Goal: Transaction & Acquisition: Book appointment/travel/reservation

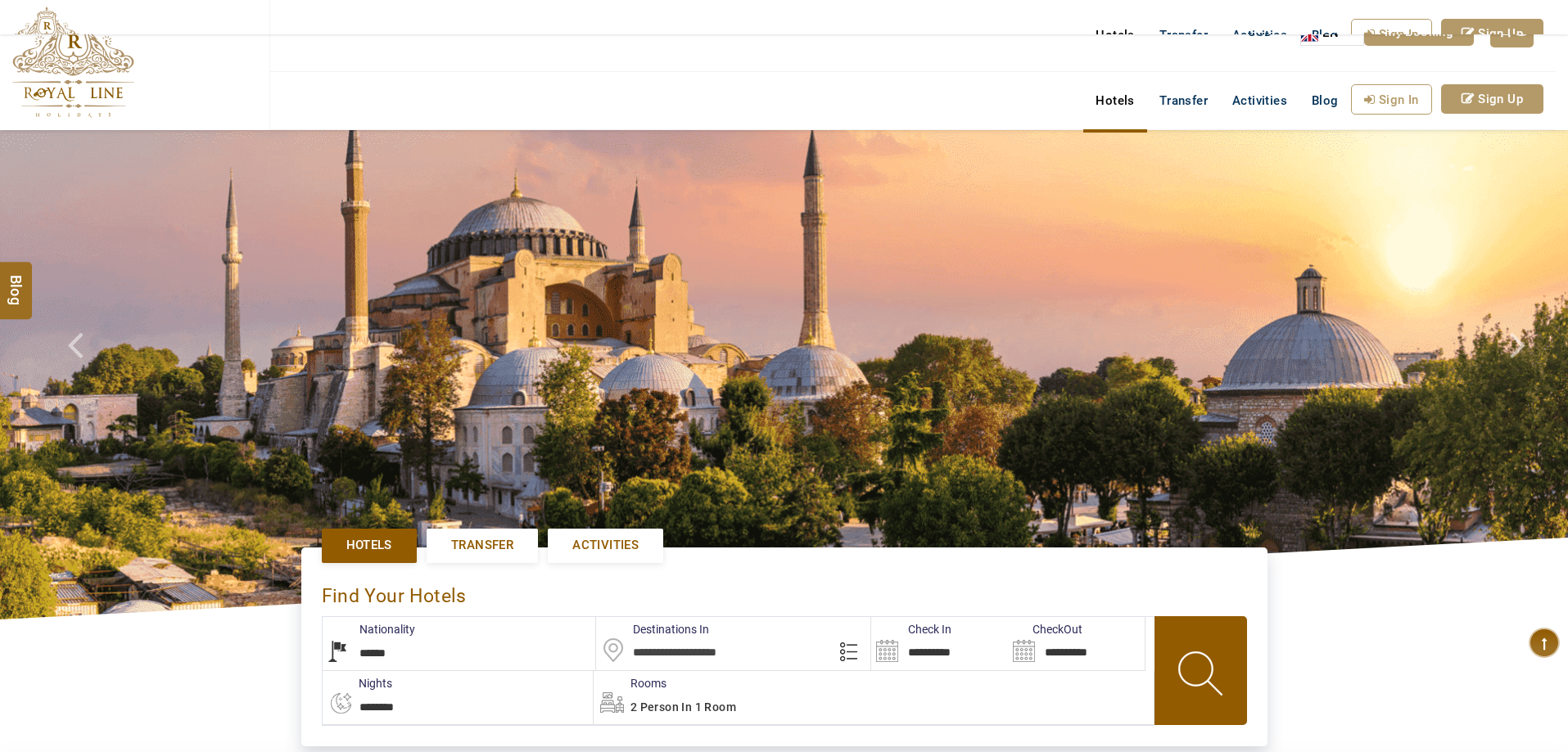
select select "******"
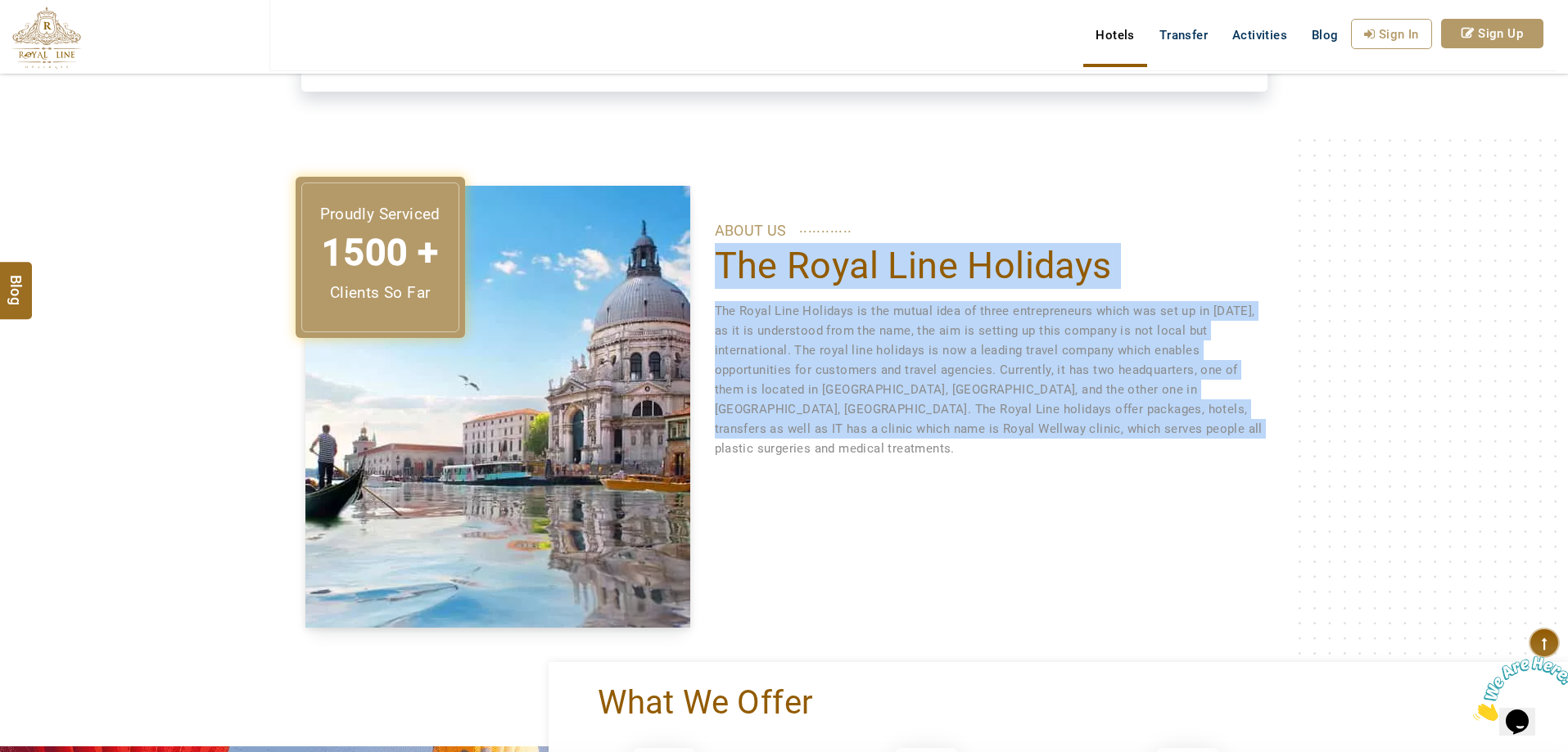
drag, startPoint x: 725, startPoint y: 269, endPoint x: 1212, endPoint y: 435, distance: 514.5
click at [1212, 435] on div "ABOUT US ............ The Royal Line Holidays The Royal Line Holidays is the mu…" at bounding box center [988, 323] width 548 height 273
drag, startPoint x: 1057, startPoint y: 422, endPoint x: 1045, endPoint y: 424, distance: 12.2
click at [1055, 424] on p "The Royal Line Holidays is the mutual idea of three entrepreneurs which was set…" at bounding box center [988, 380] width 548 height 158
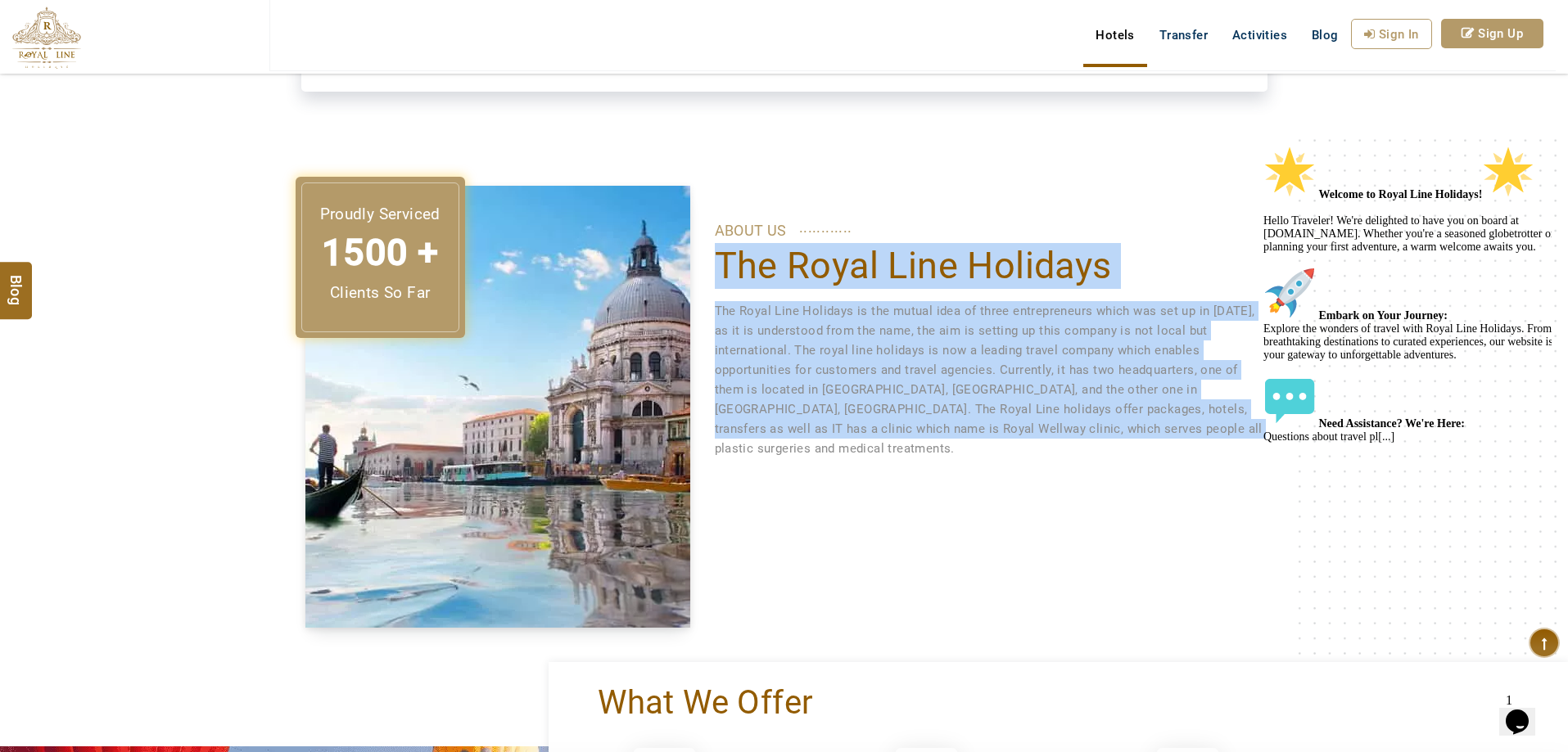
click at [933, 502] on div "Proudly Serviced 1500 + Clients So Far ABOUT US ............ The Royal Line Hol…" at bounding box center [784, 407] width 983 height 442
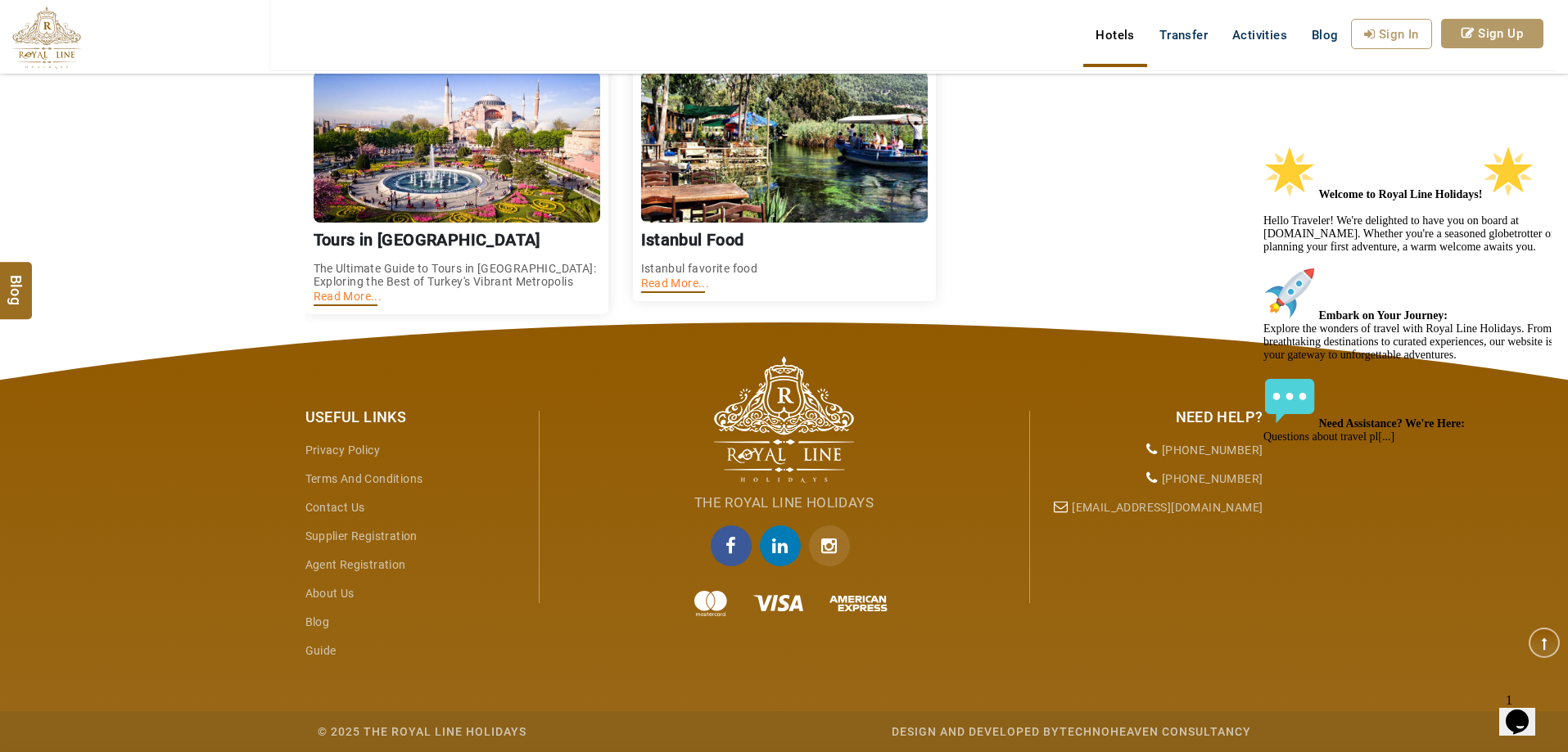
scroll to position [2419, 0]
click at [839, 537] on icon "Instagram" at bounding box center [829, 546] width 41 height 41
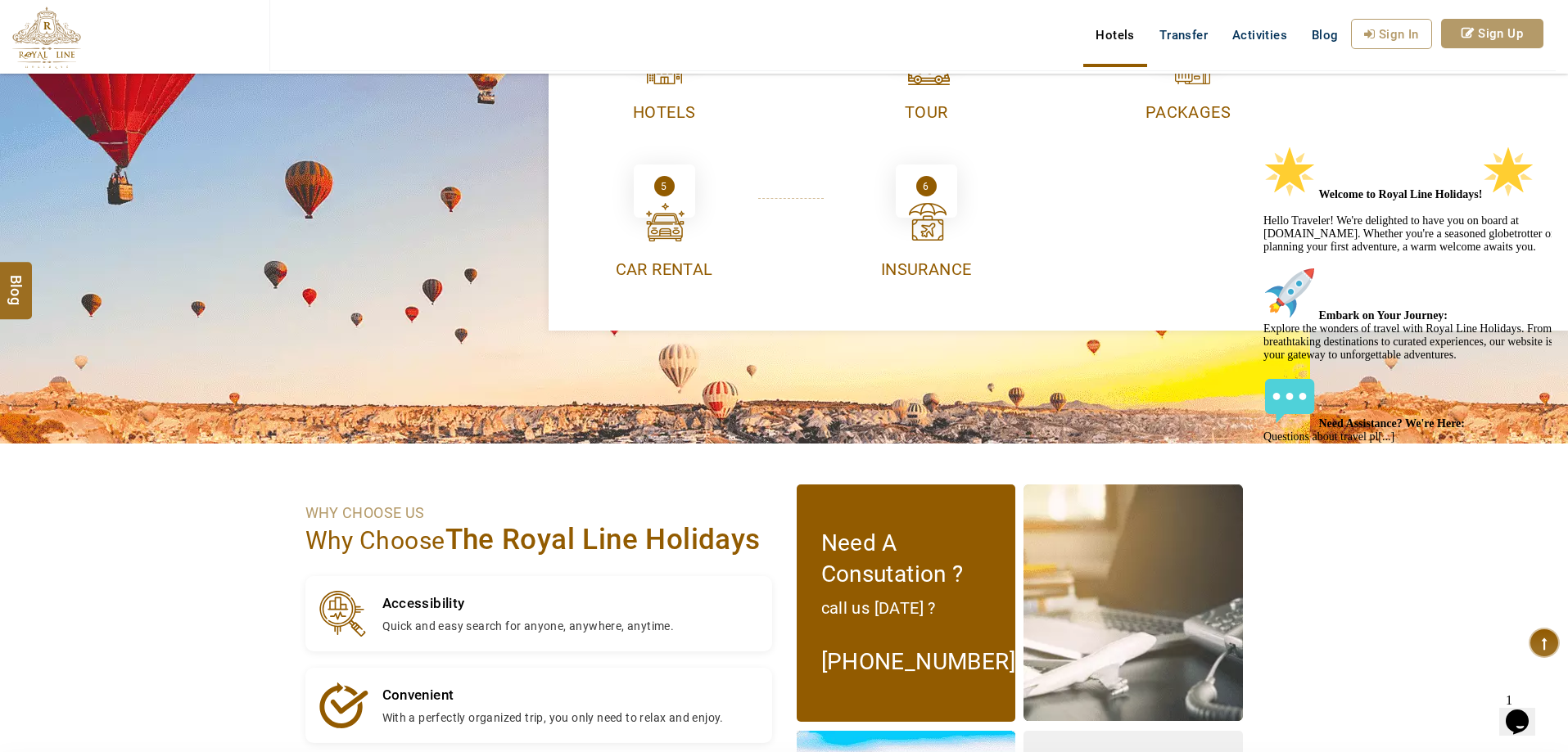
scroll to position [1192, 0]
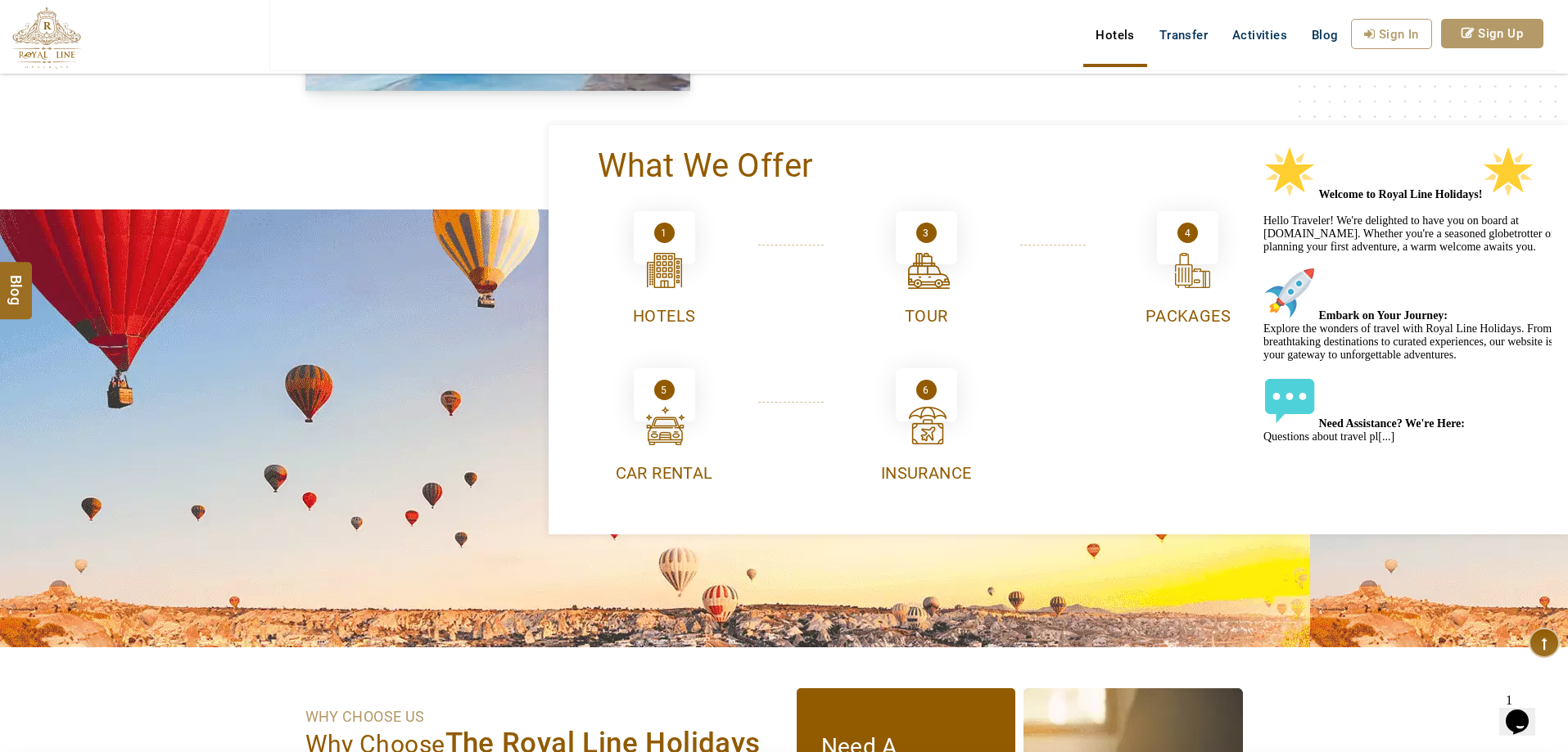
click at [646, 277] on div at bounding box center [665, 272] width 47 height 46
click at [661, 211] on div "1" at bounding box center [664, 238] width 62 height 53
click at [675, 272] on div at bounding box center [665, 272] width 47 height 46
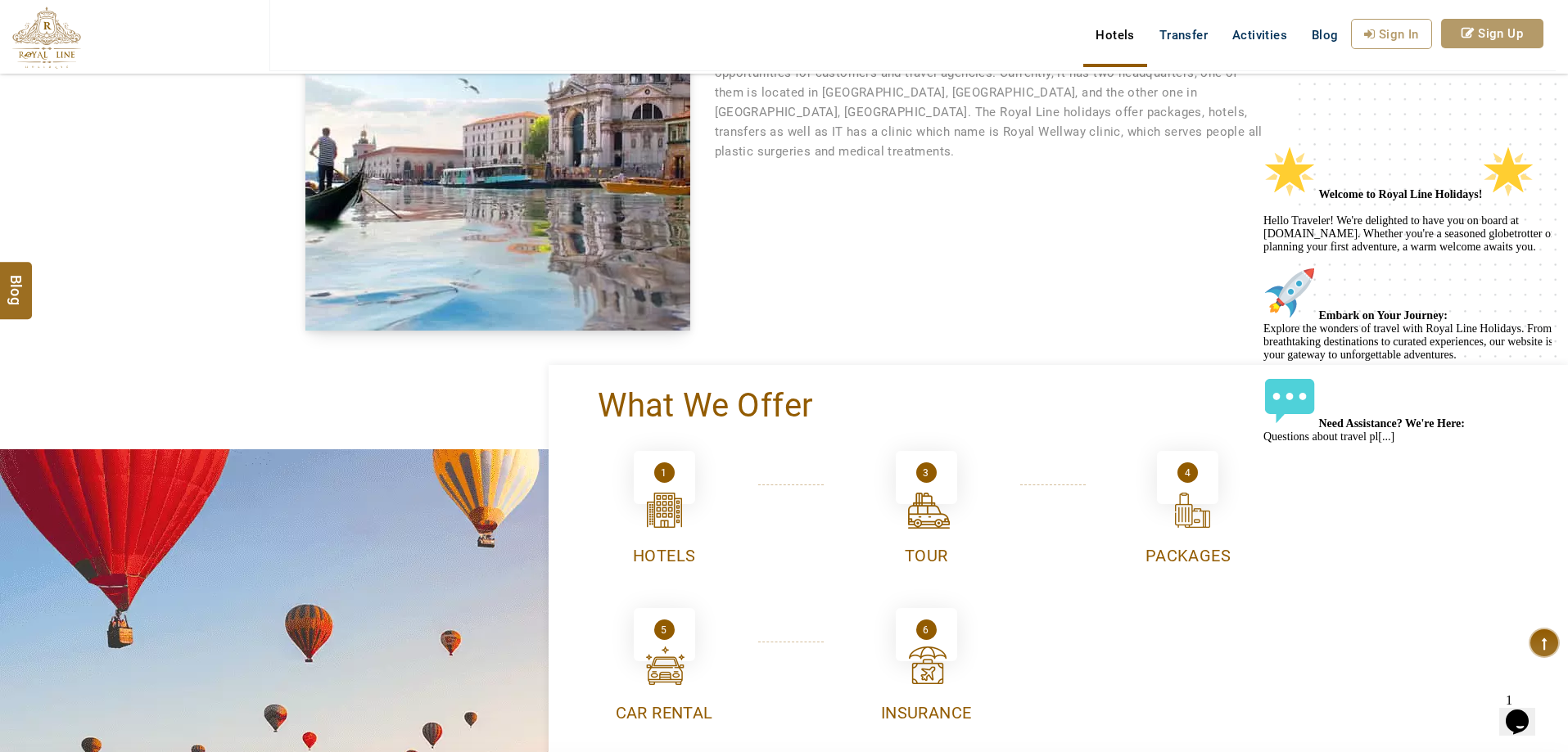
scroll to position [700, 0]
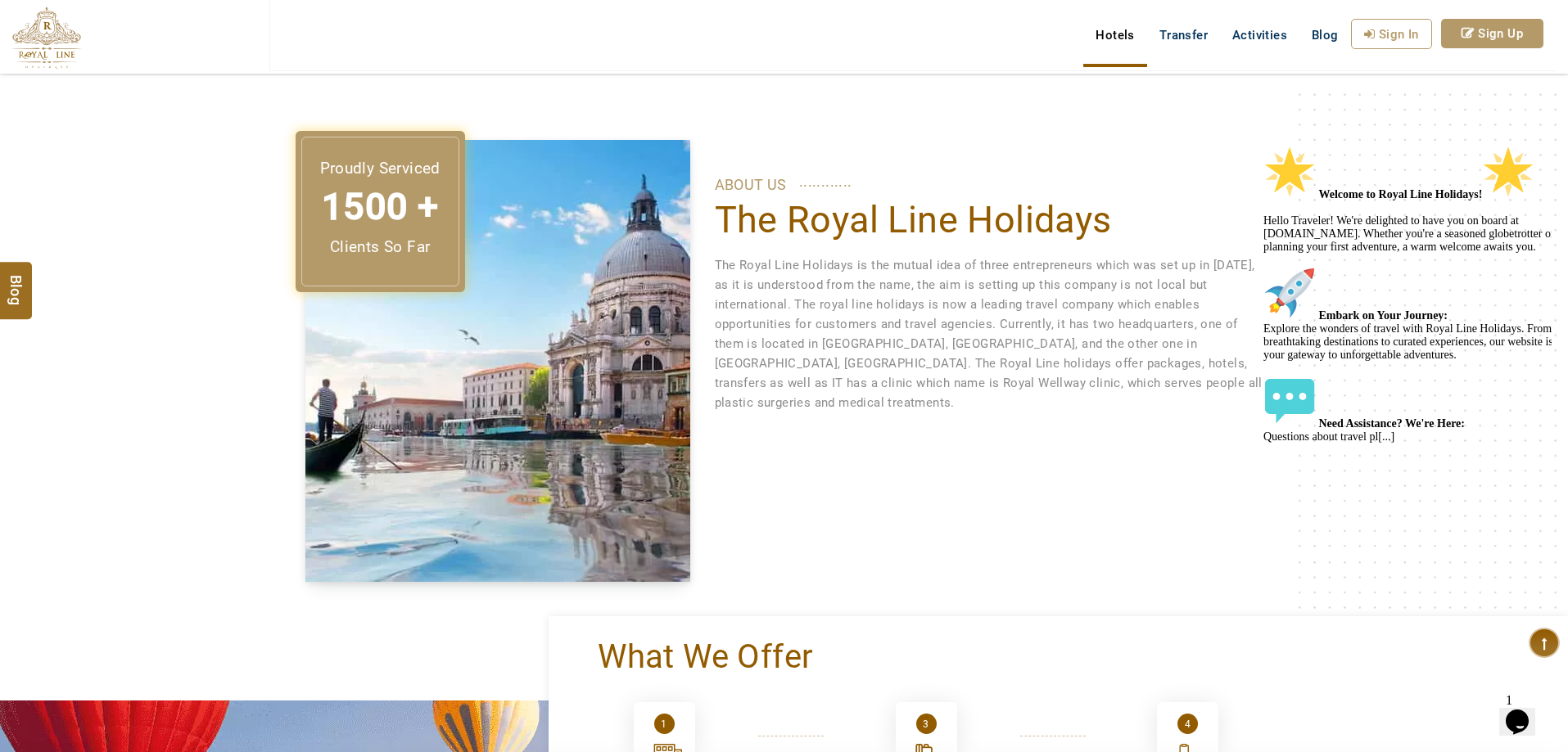
click at [1119, 42] on link "Hotels" at bounding box center [1114, 35] width 63 height 33
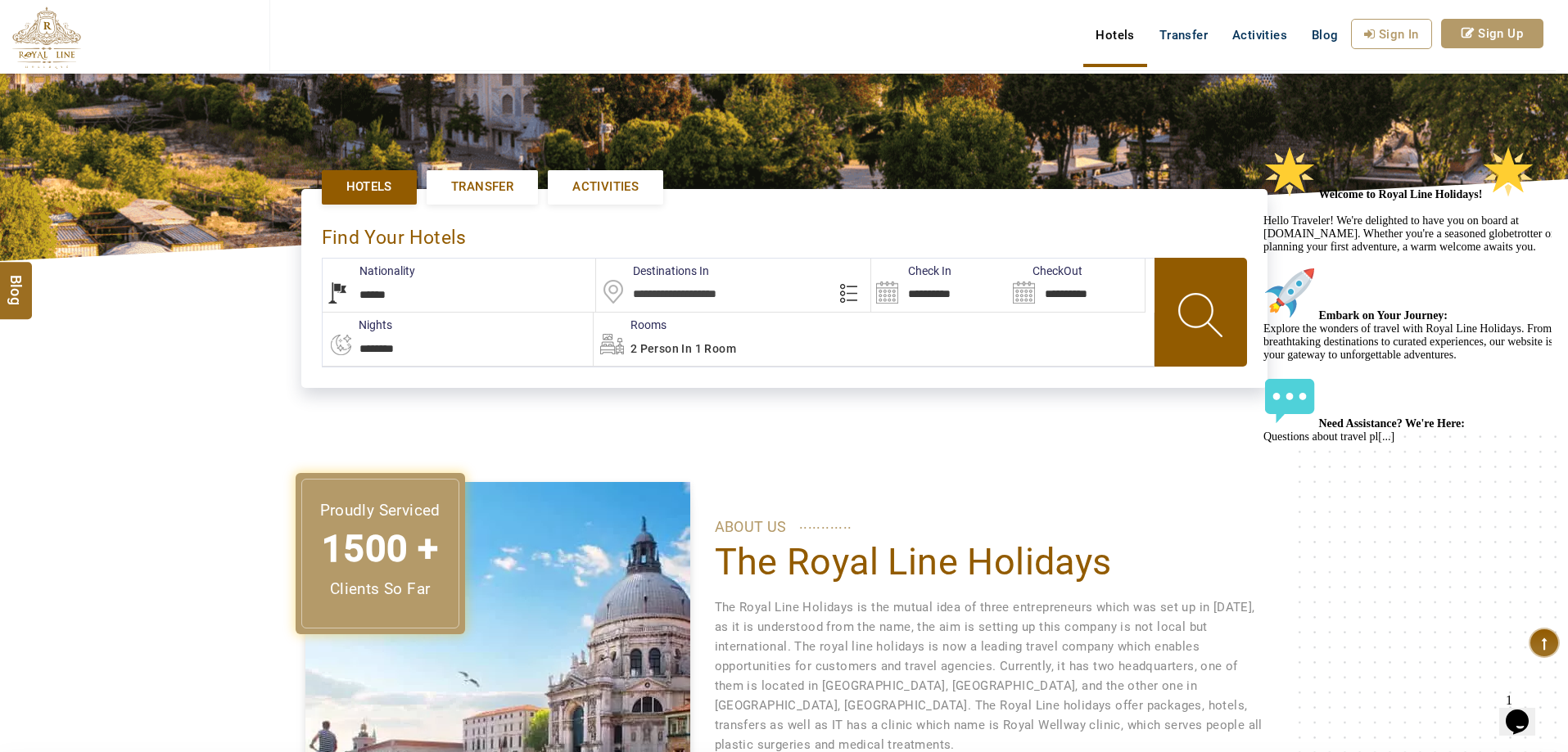
scroll to position [88, 0]
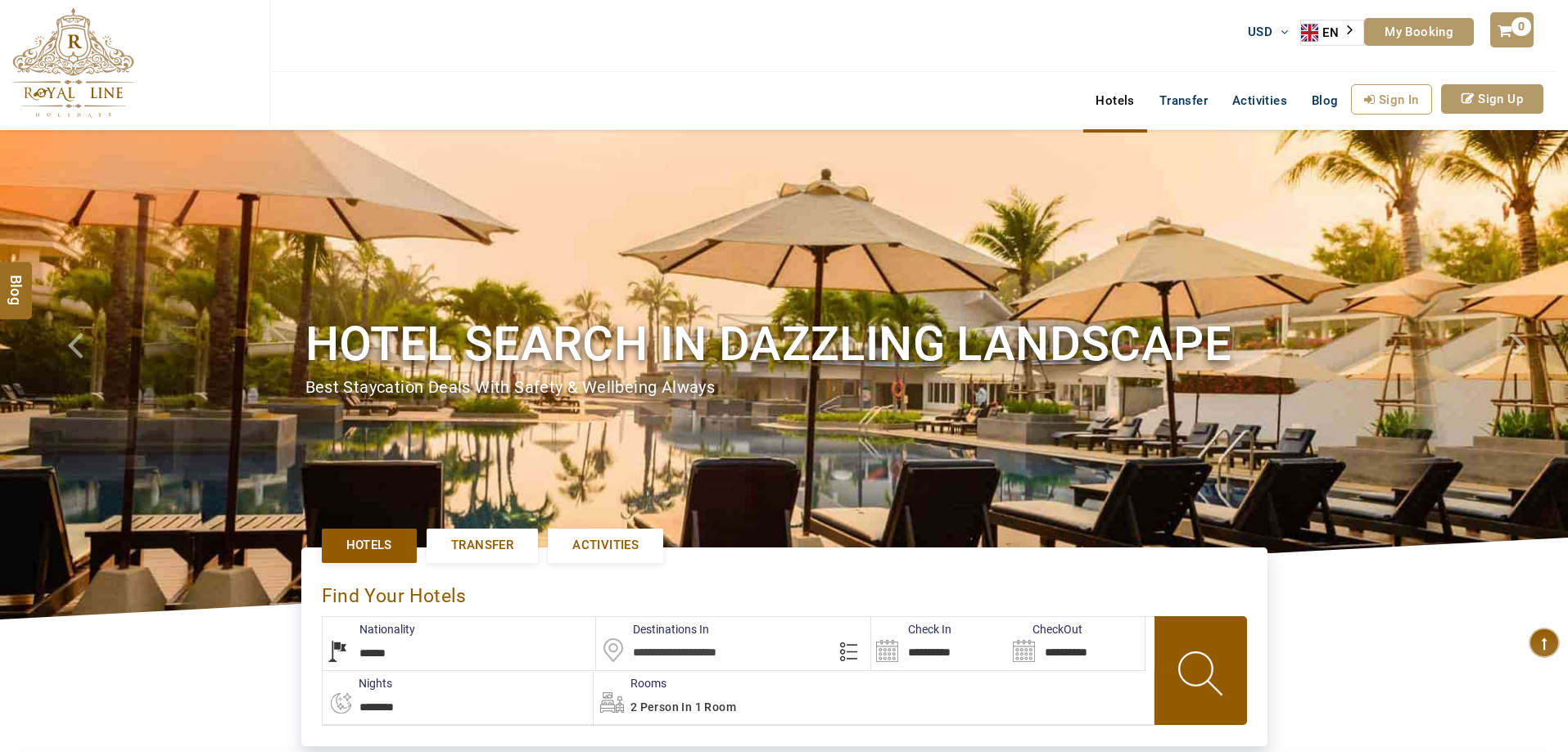
select select "******"
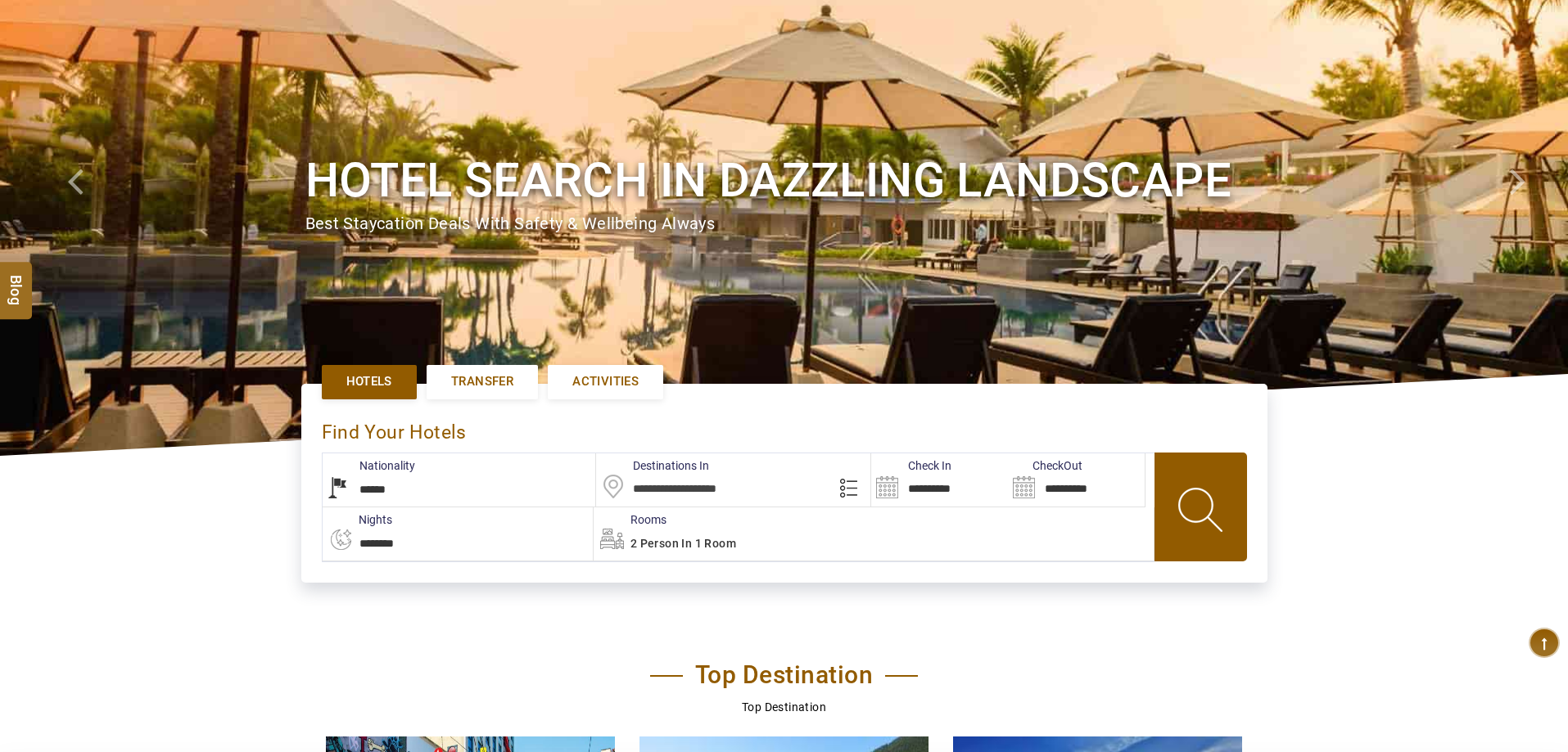
click at [661, 489] on input "text" at bounding box center [734, 480] width 275 height 53
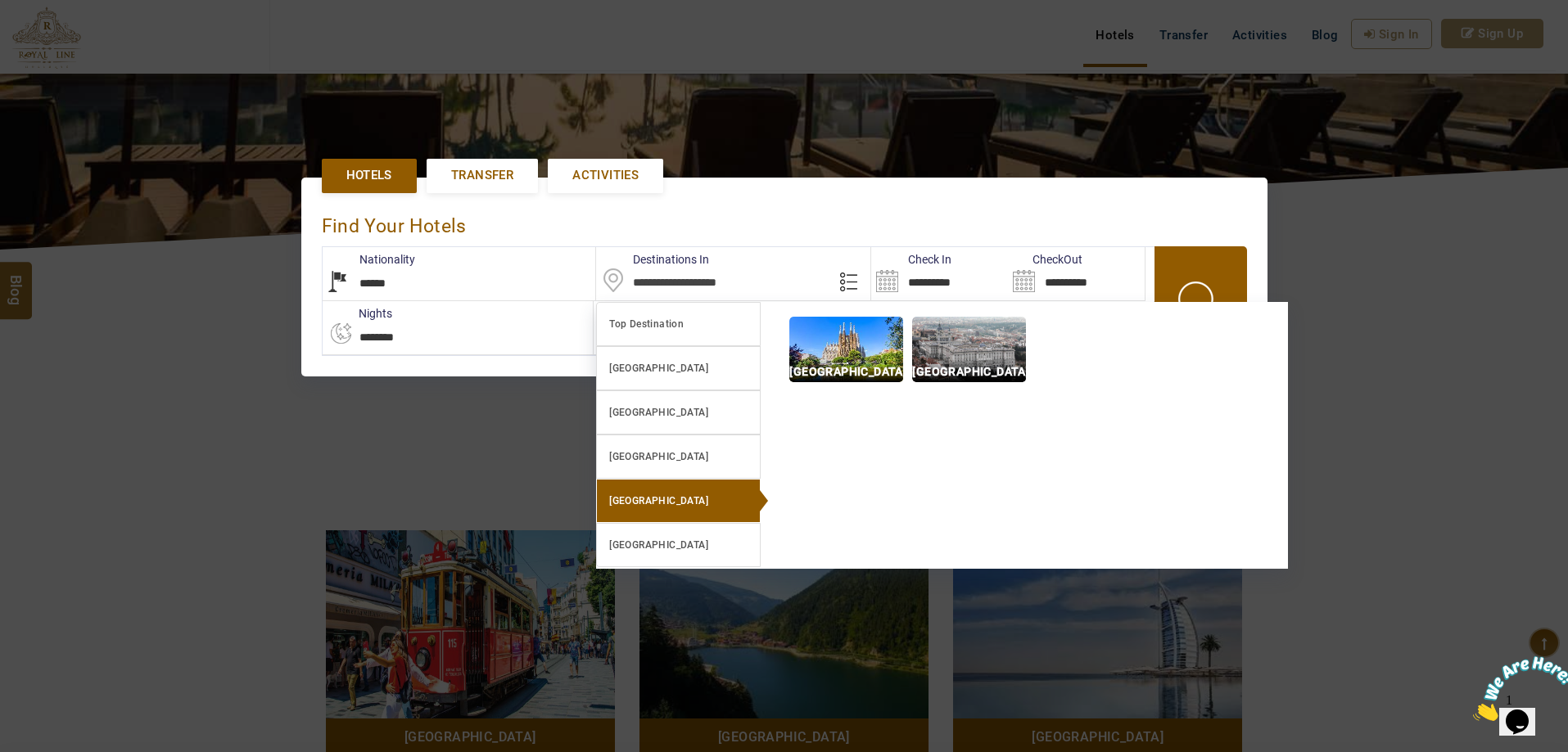
scroll to position [0, 0]
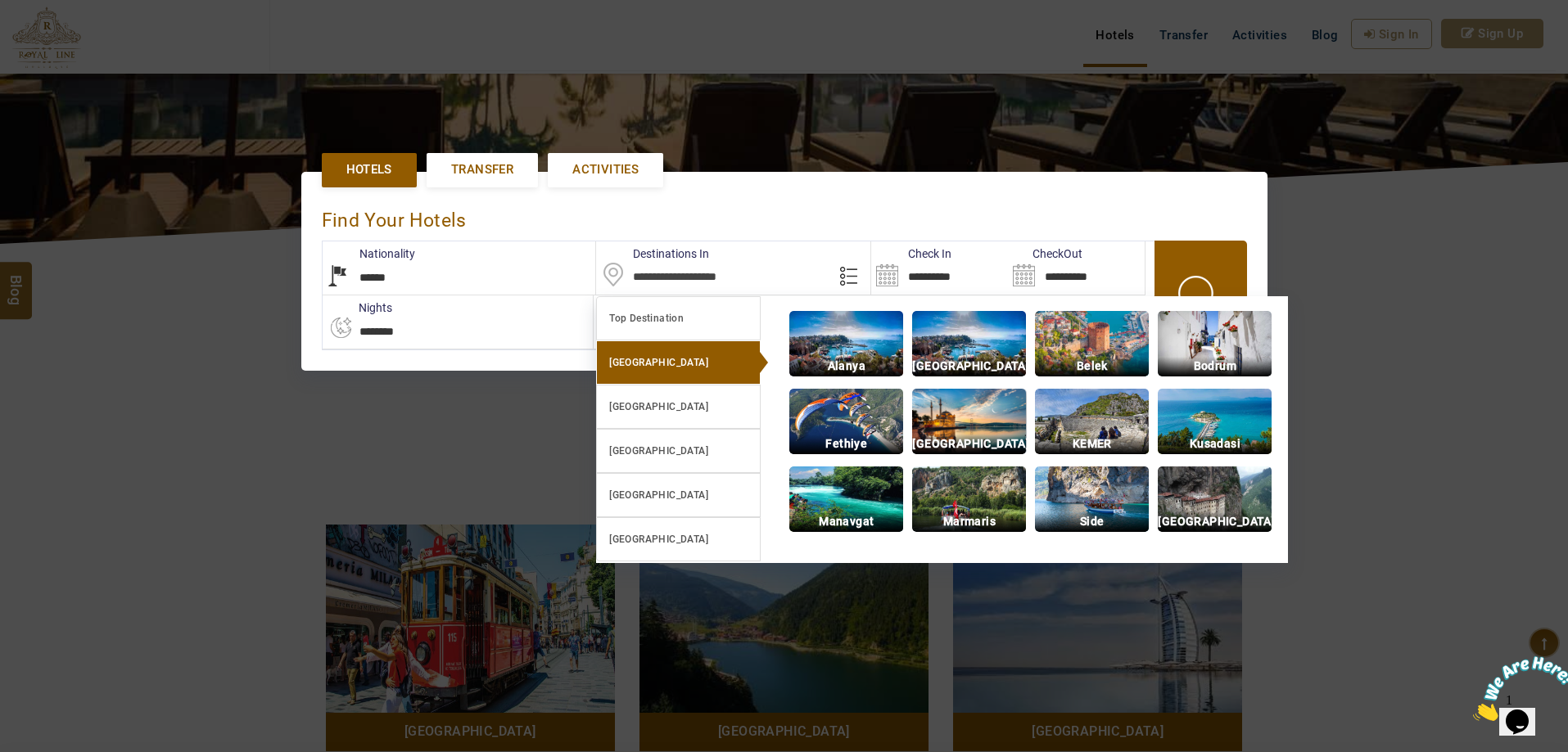
click at [961, 418] on img at bounding box center [968, 421] width 113 height 65
type input "**********"
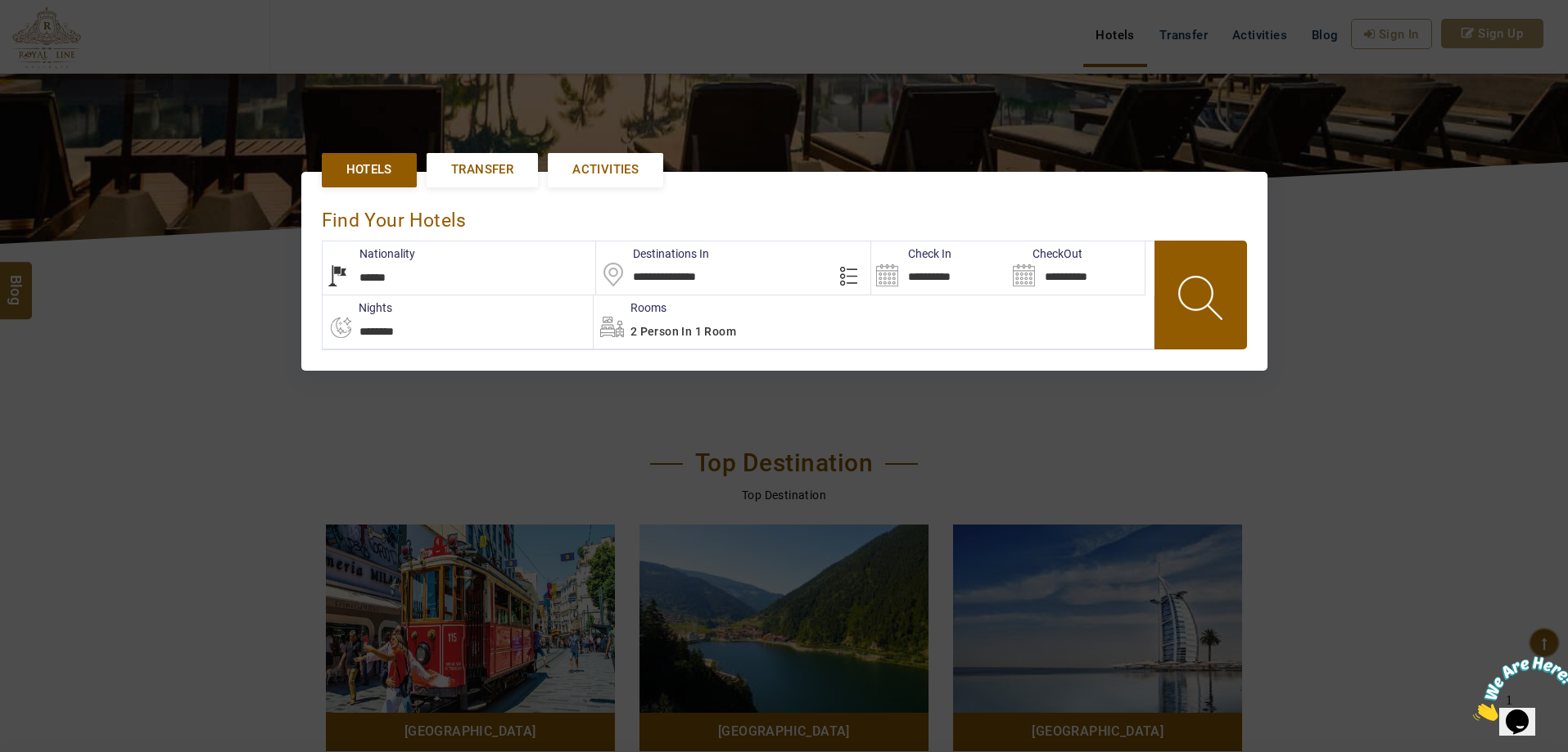
click at [934, 272] on input "**********" at bounding box center [939, 268] width 136 height 53
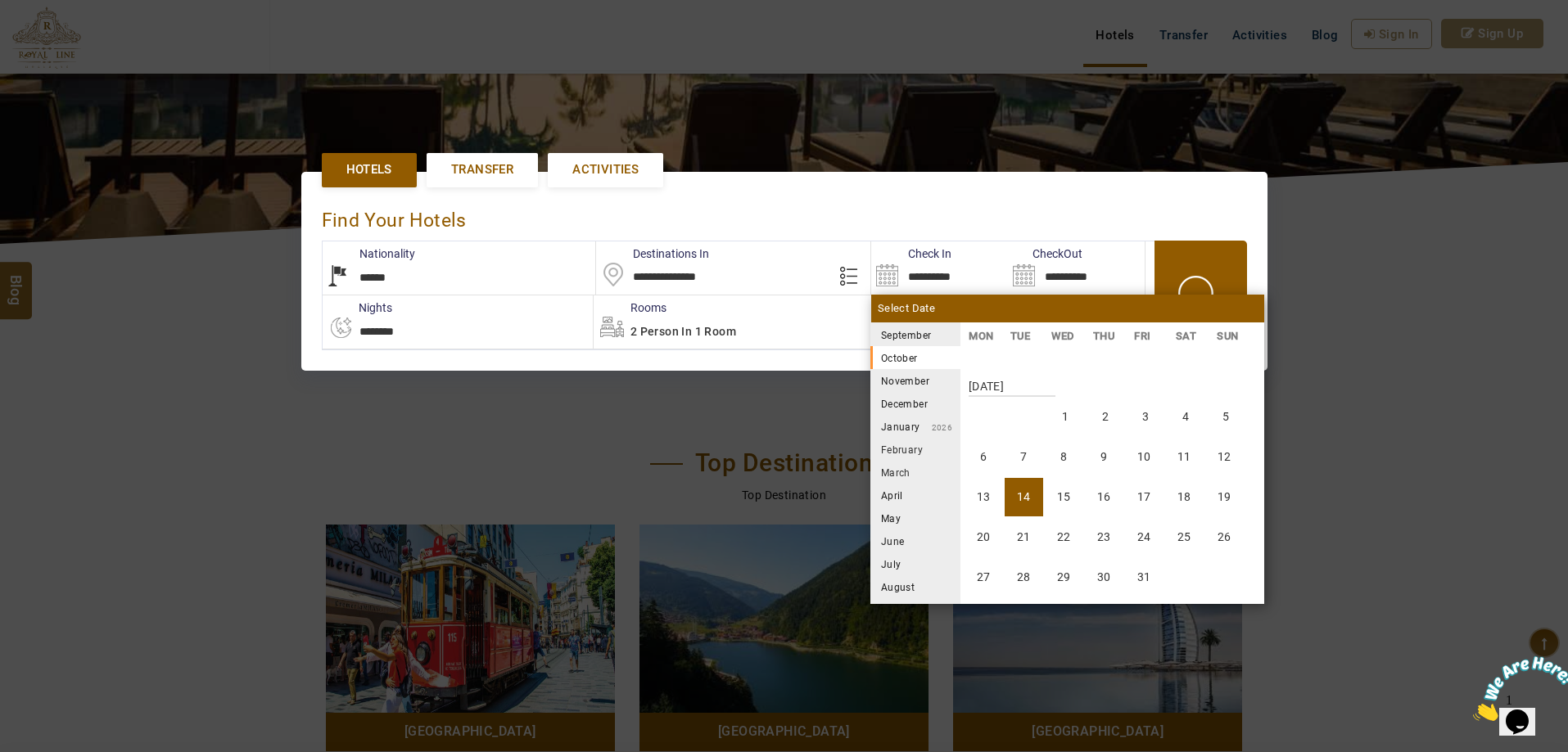
scroll to position [245, 0]
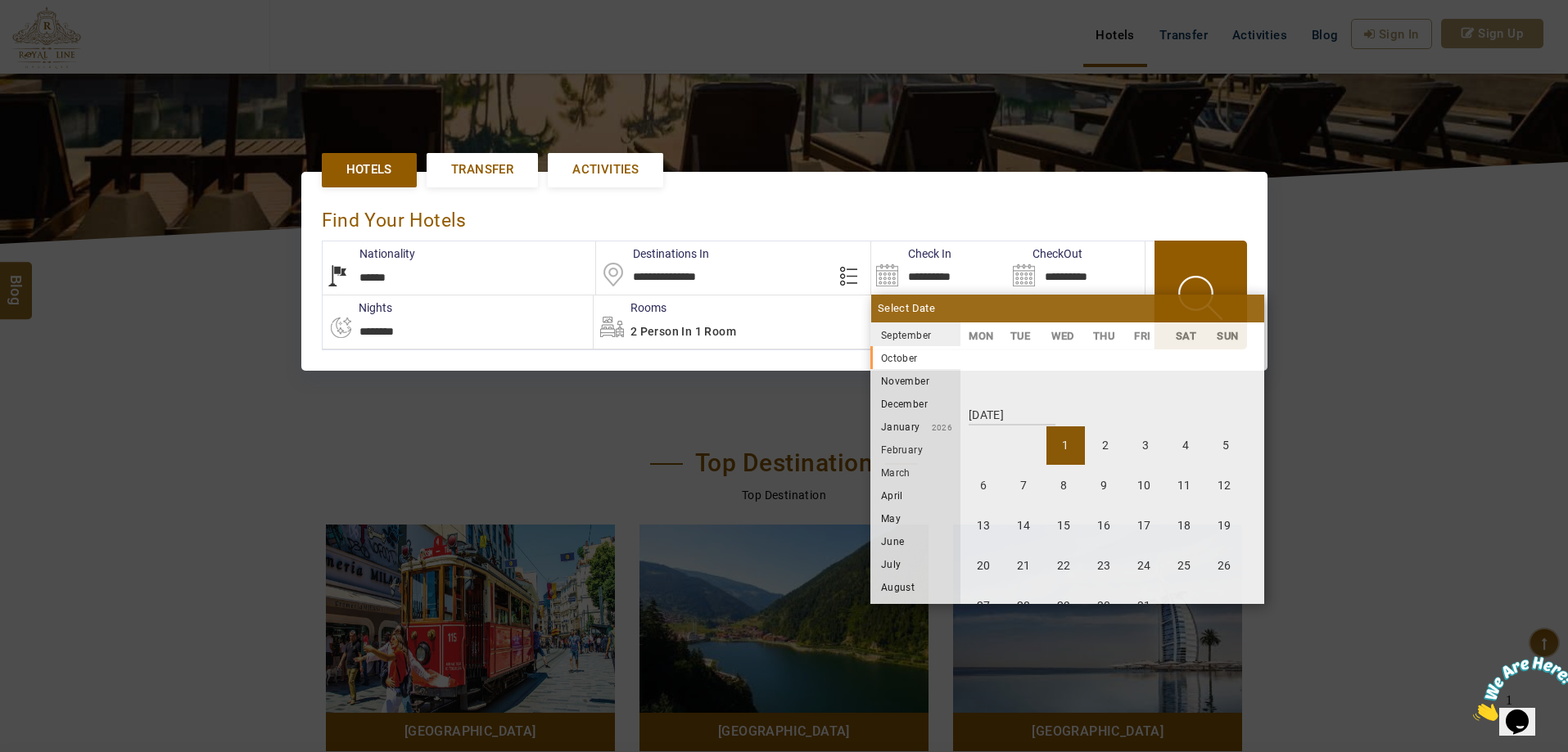
click at [1078, 450] on li "1" at bounding box center [1066, 446] width 39 height 39
type input "**********"
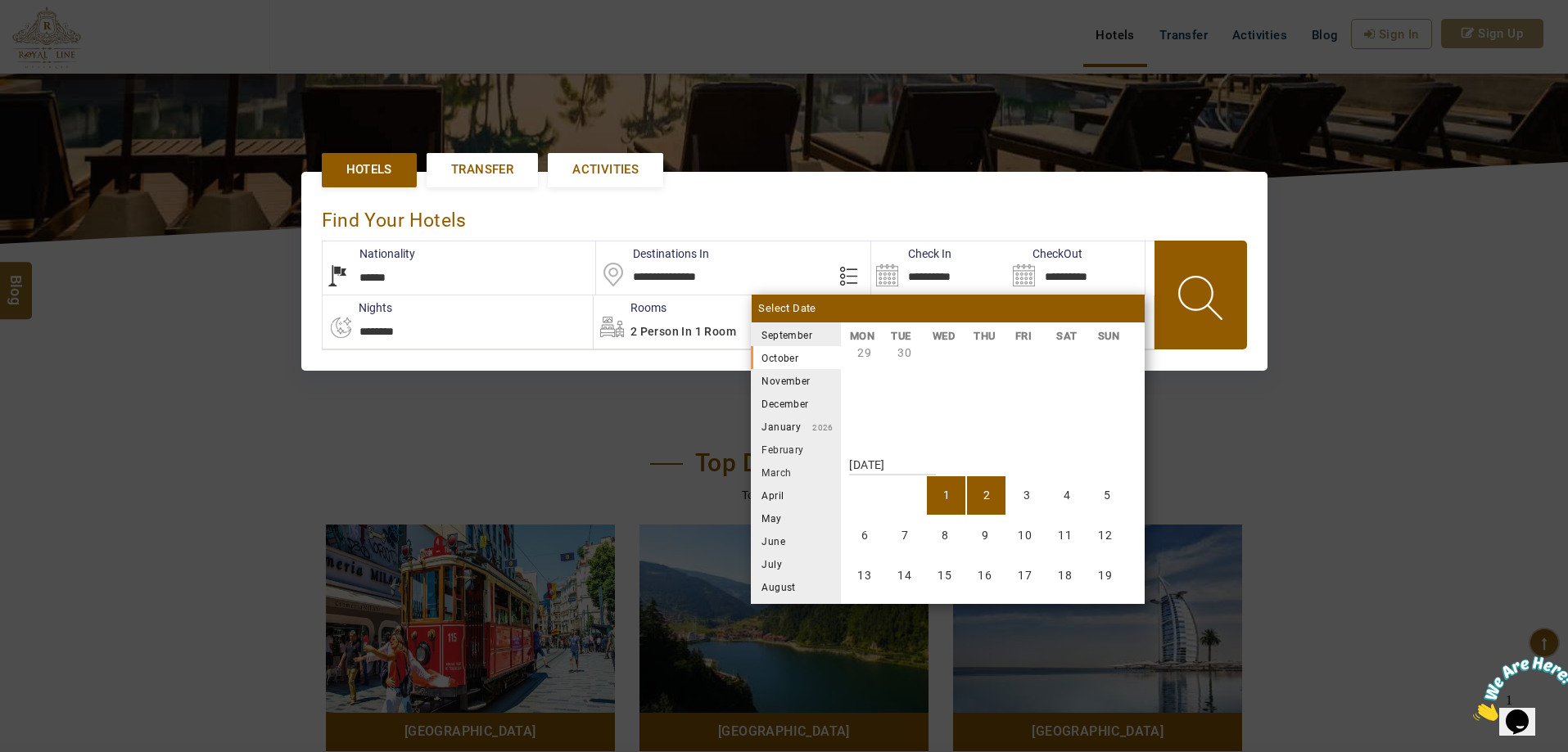
scroll to position [303, 0]
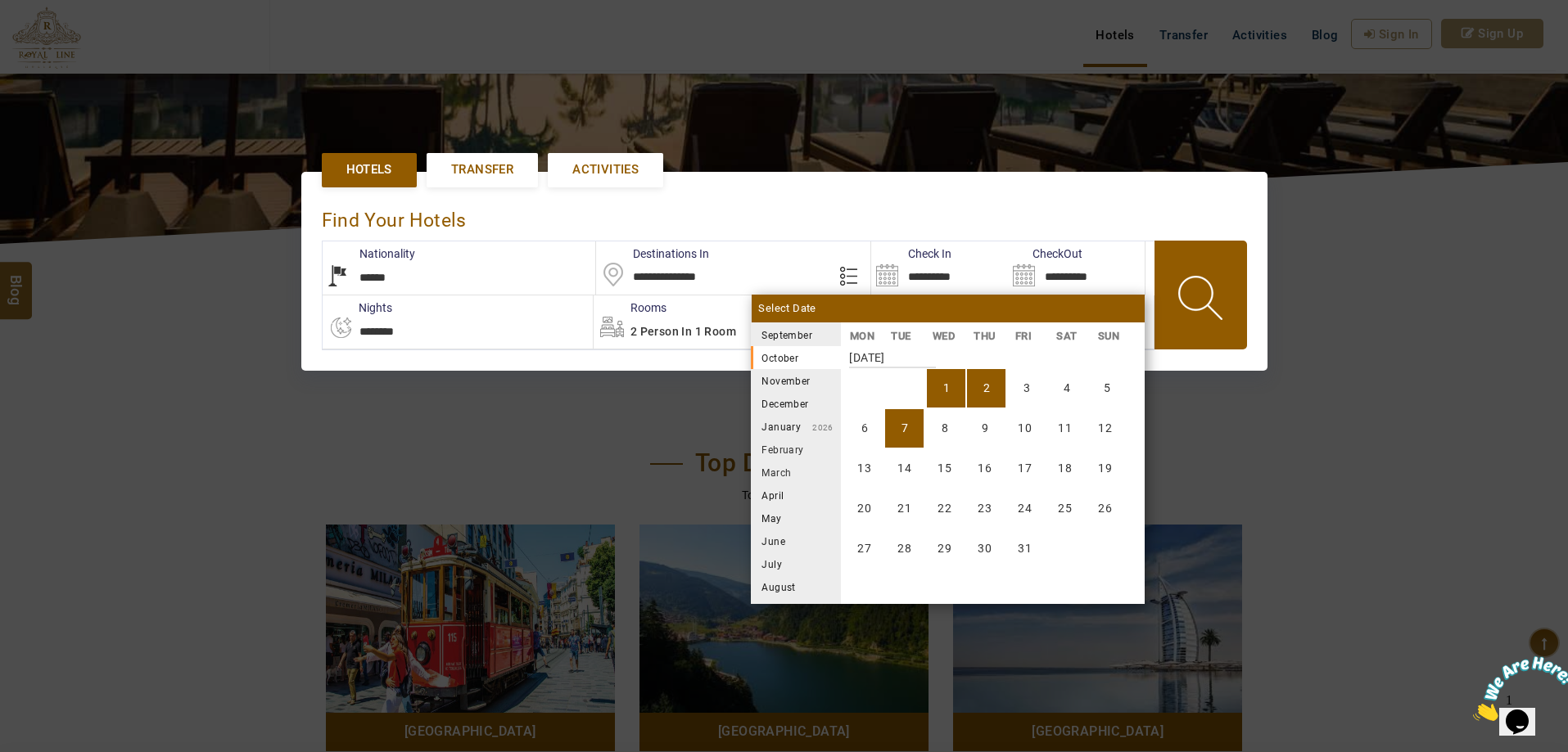
click at [905, 414] on li "7" at bounding box center [904, 429] width 39 height 39
type input "**********"
select select "*"
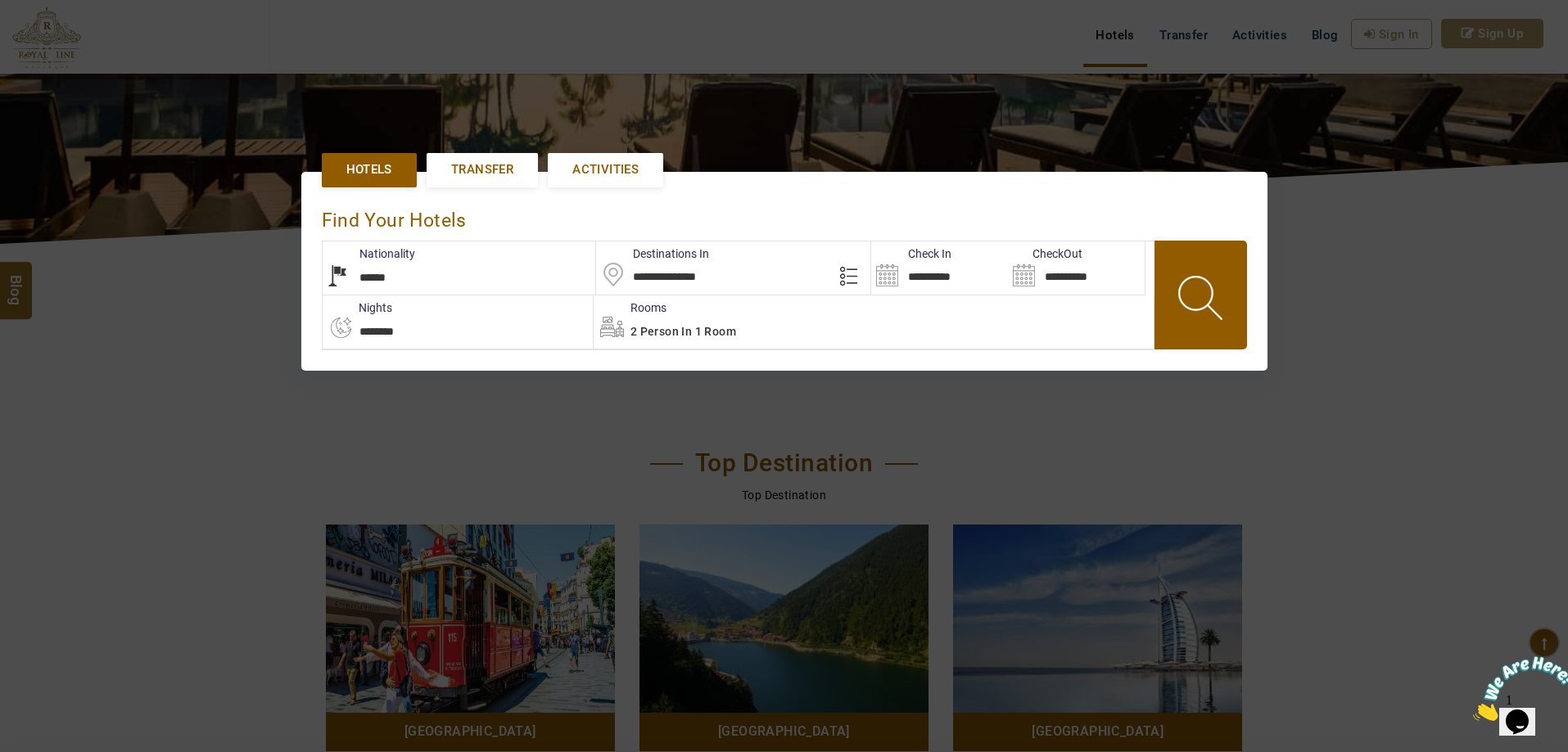
click at [1195, 288] on span at bounding box center [1202, 300] width 74 height 81
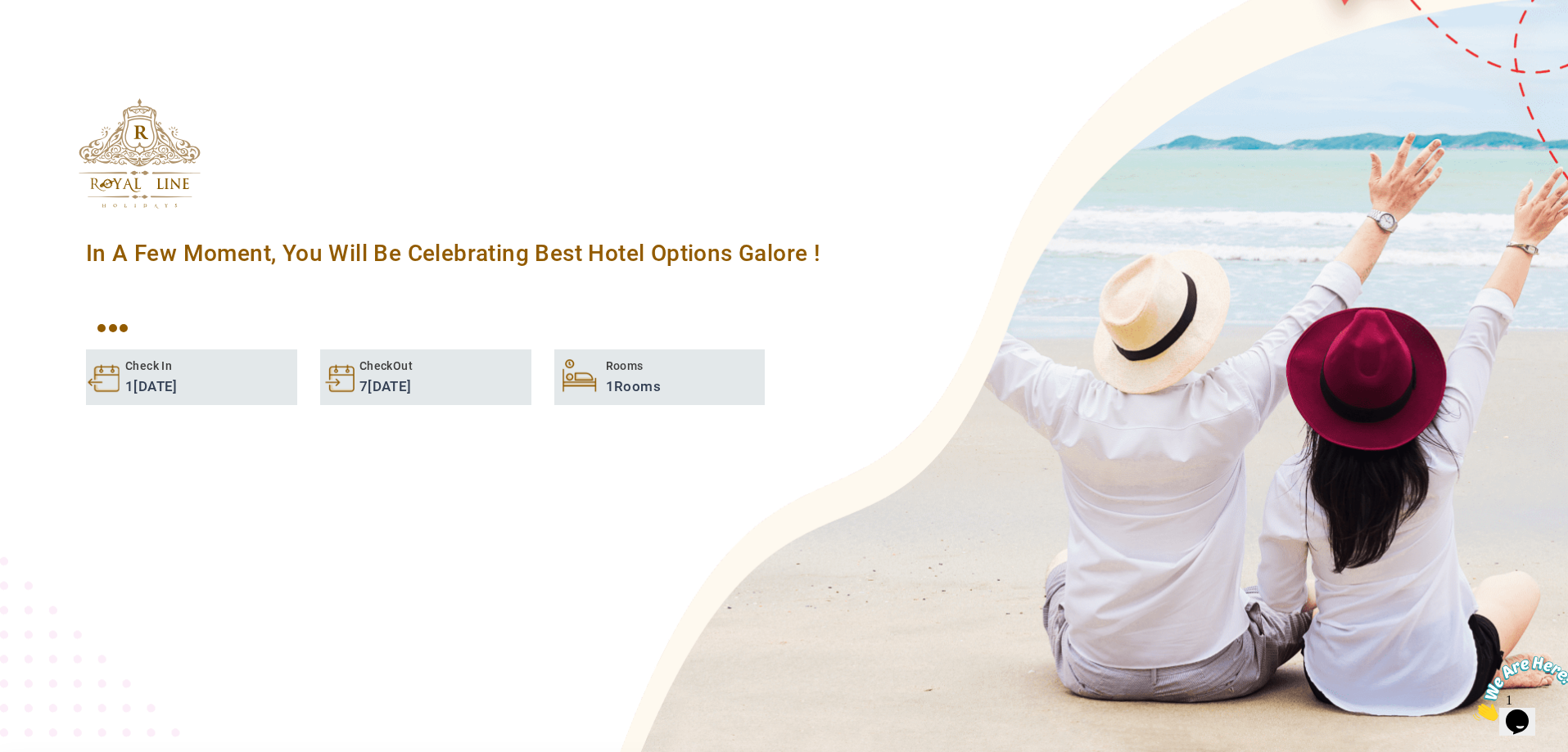
click at [1515, 718] on img at bounding box center [1524, 688] width 101 height 65
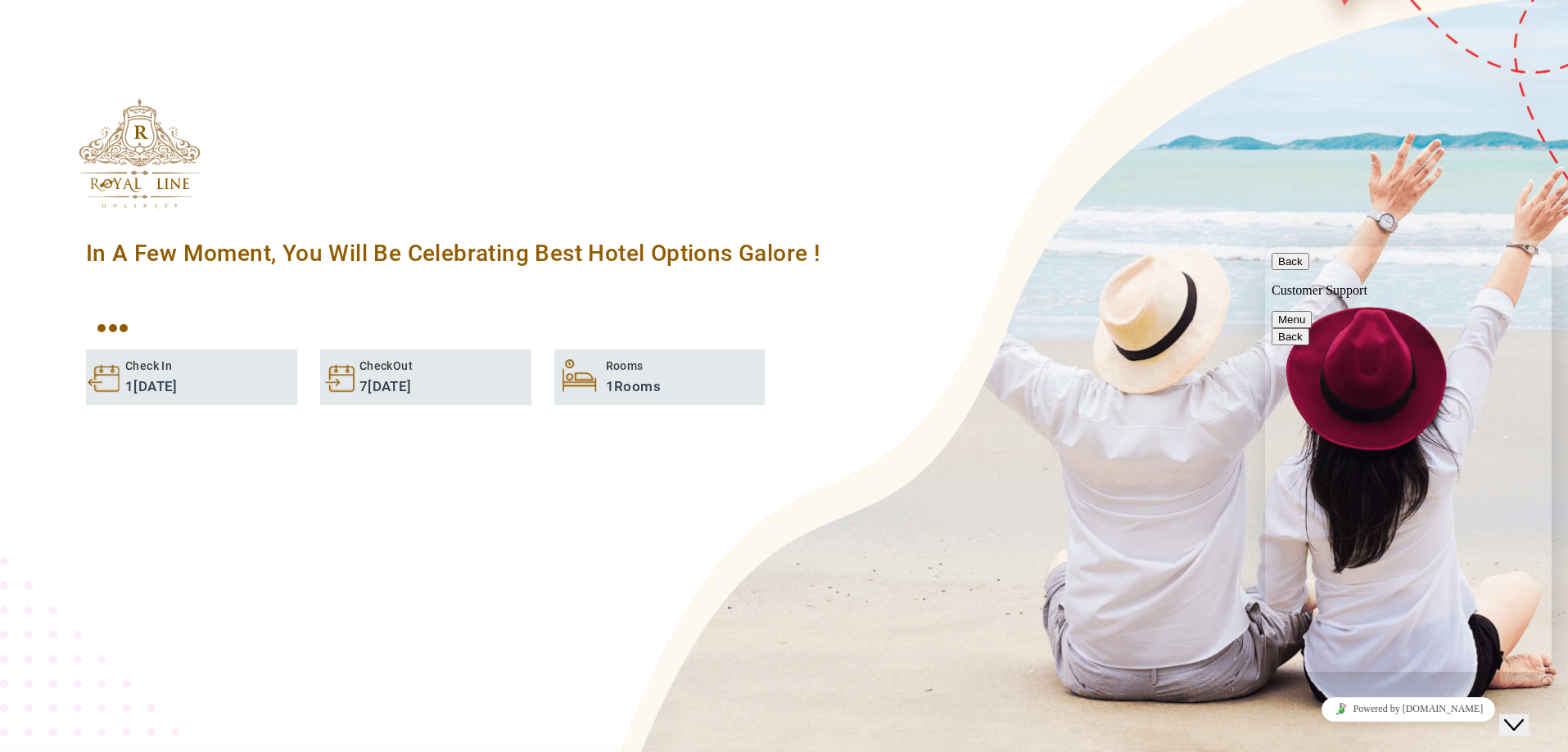
scroll to position [703, 0]
click at [1102, 374] on div "In A Few Moment, You Will Be Celebrating Best Hotel options galore ! Check In 1…" at bounding box center [784, 296] width 1461 height 235
click at [1291, 270] on button "Back" at bounding box center [1290, 261] width 38 height 18
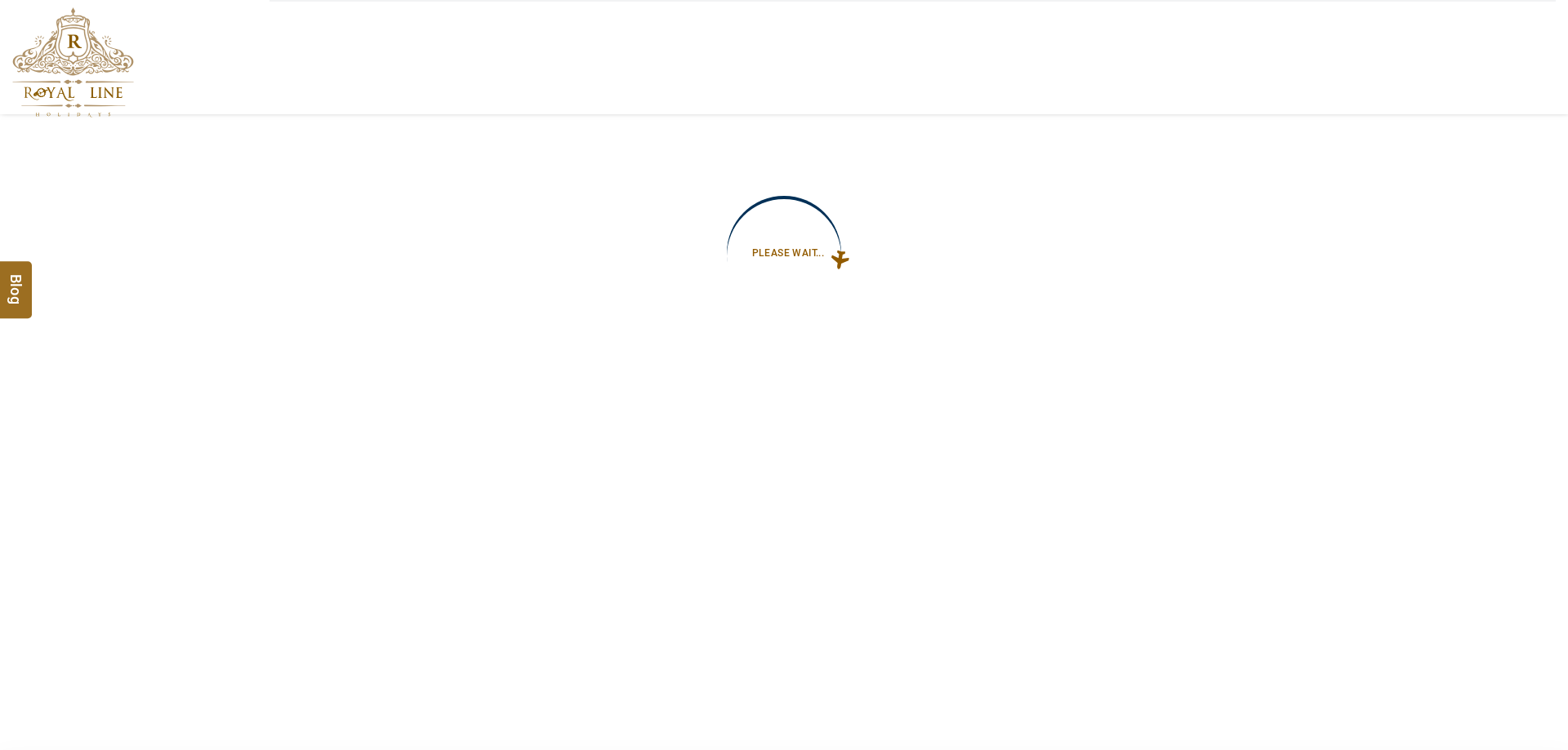
type input "**********"
select select "*"
type input "**********"
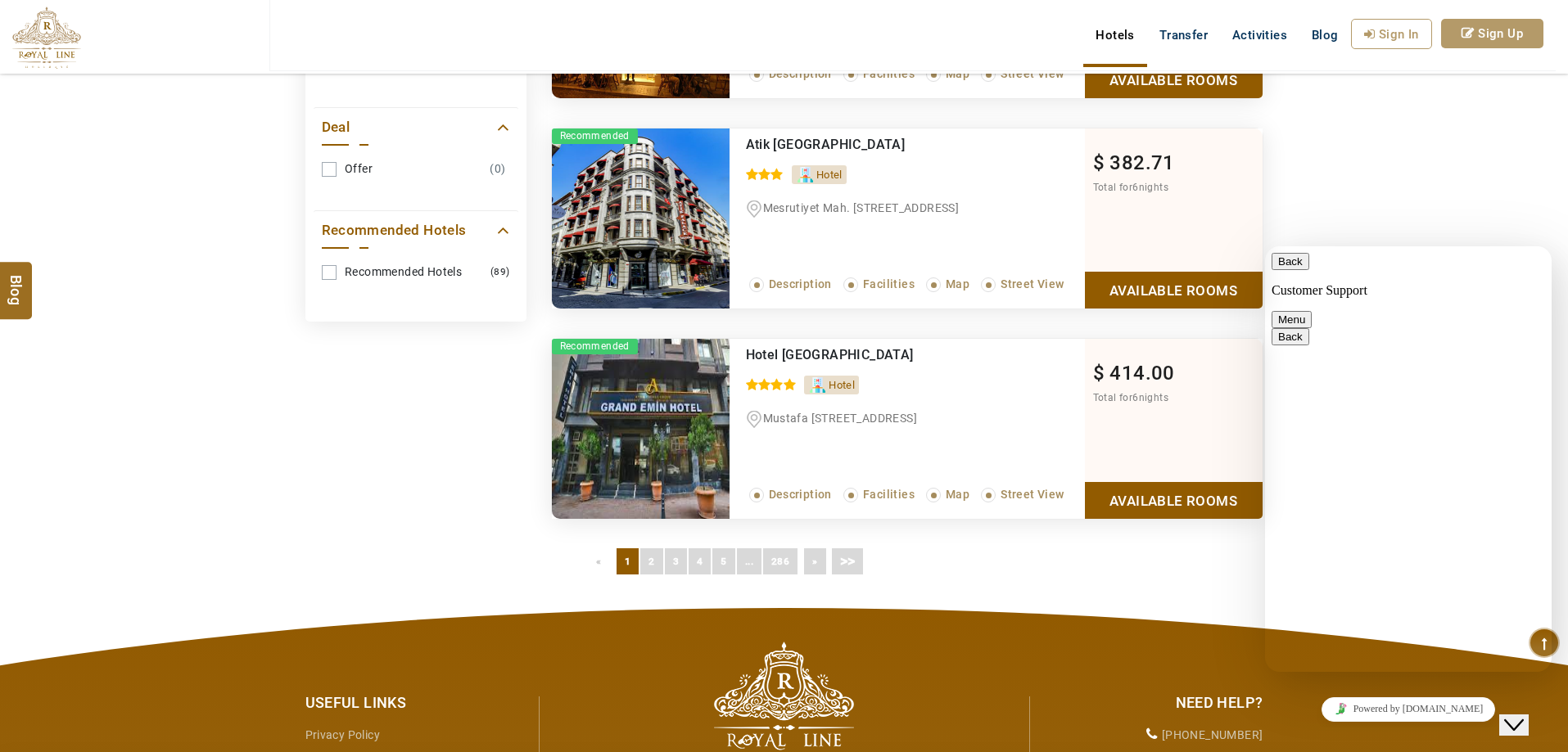
scroll to position [900, 0]
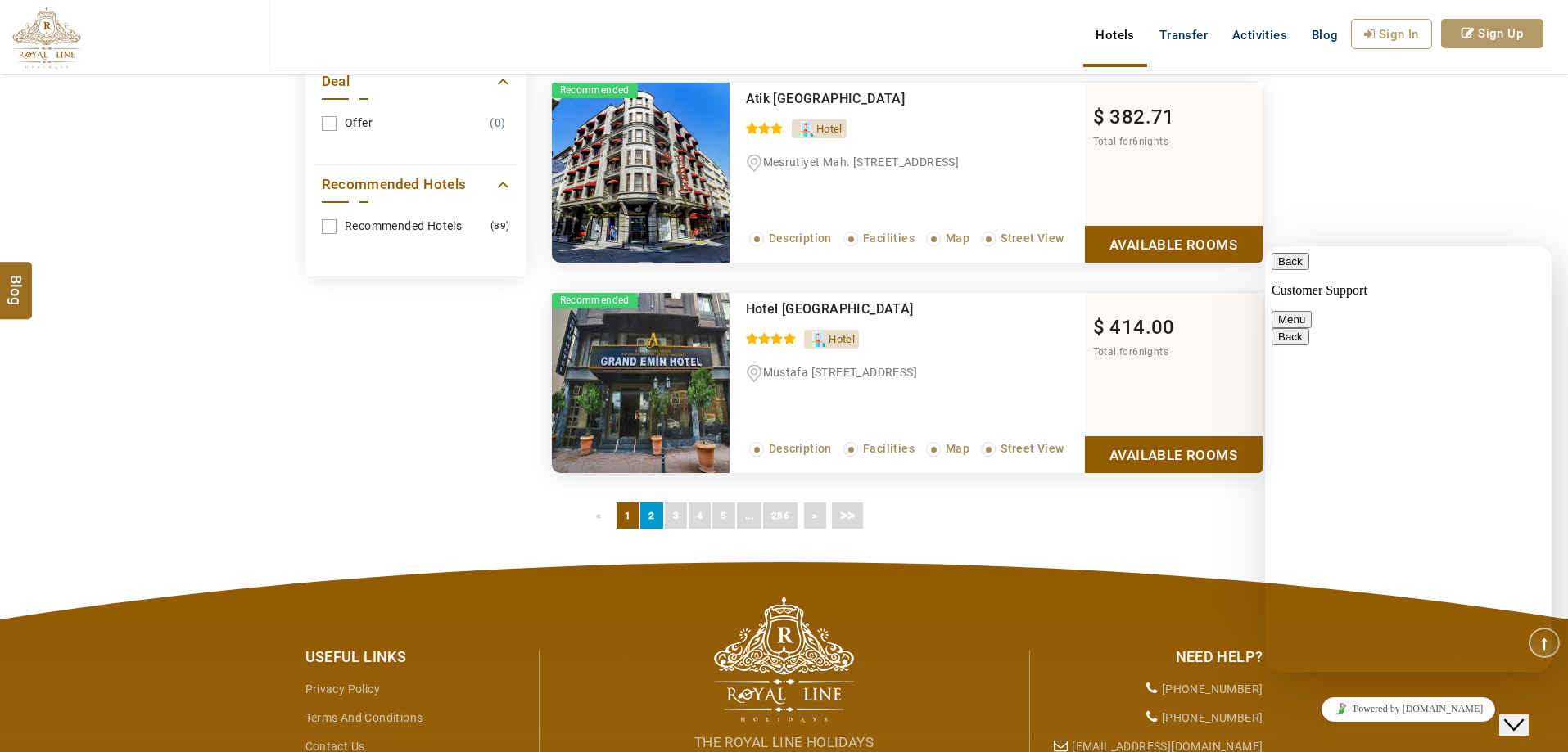
click at [654, 521] on link "2" at bounding box center [651, 515] width 22 height 26
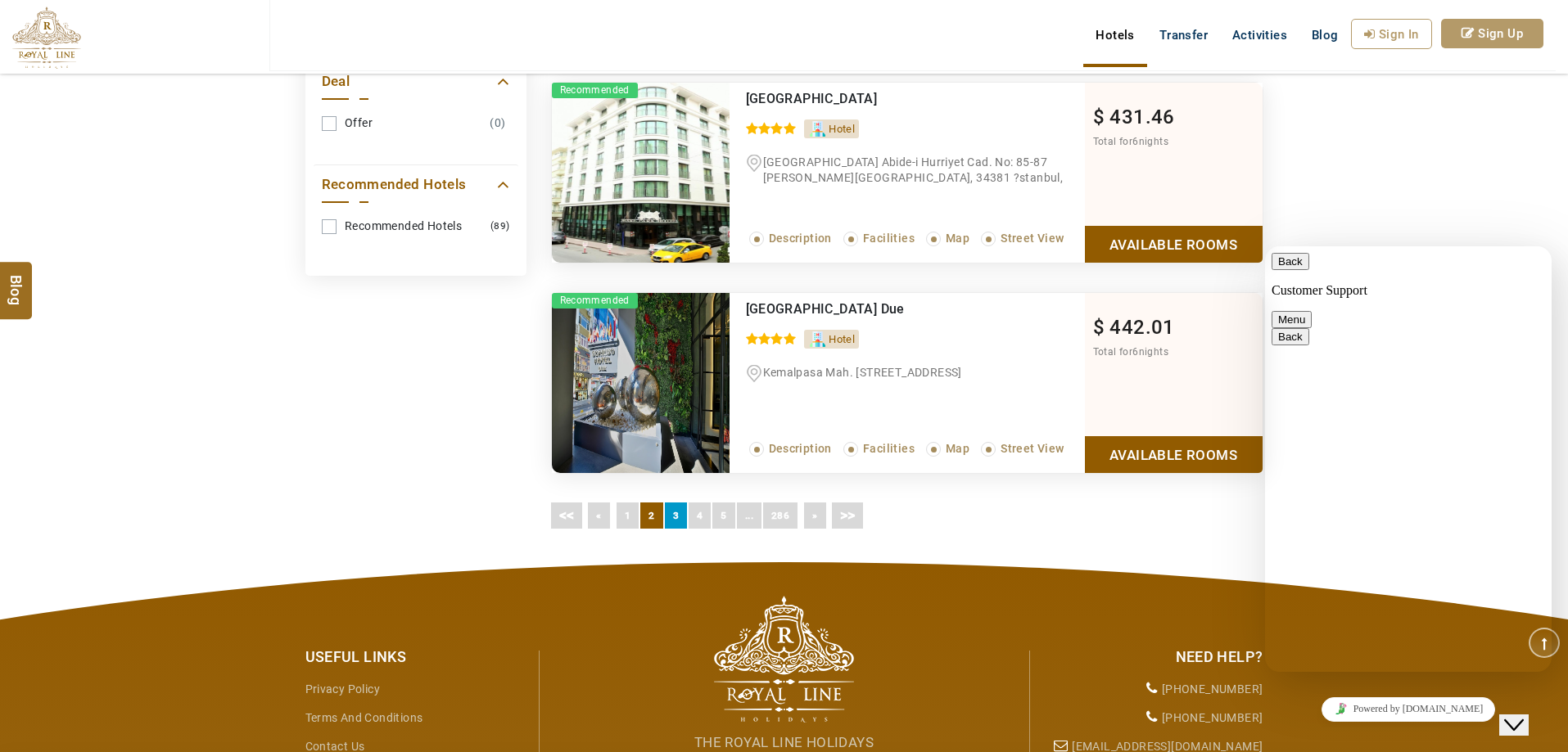
click at [678, 516] on link "3" at bounding box center [676, 515] width 22 height 26
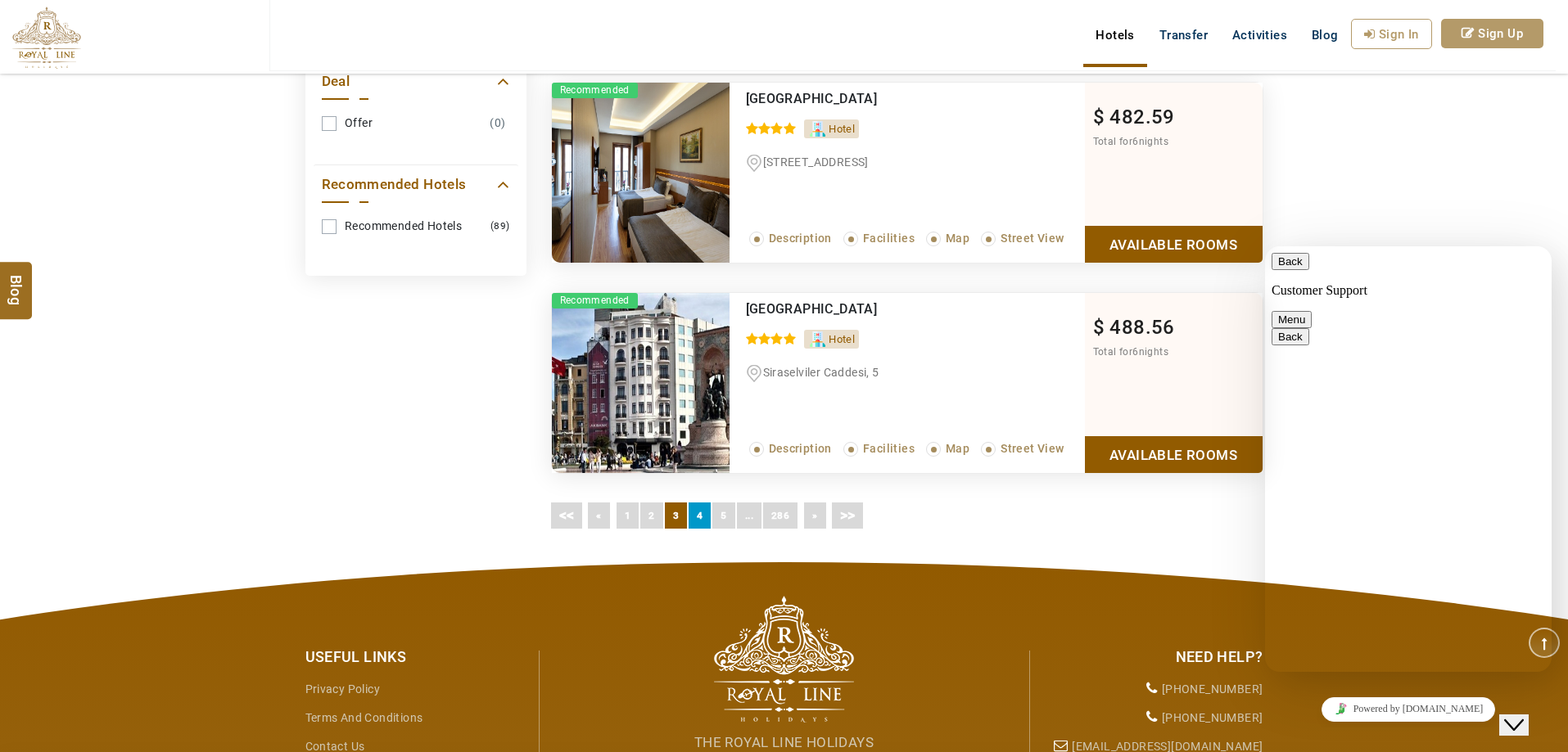
click at [706, 524] on link "4" at bounding box center [700, 515] width 22 height 26
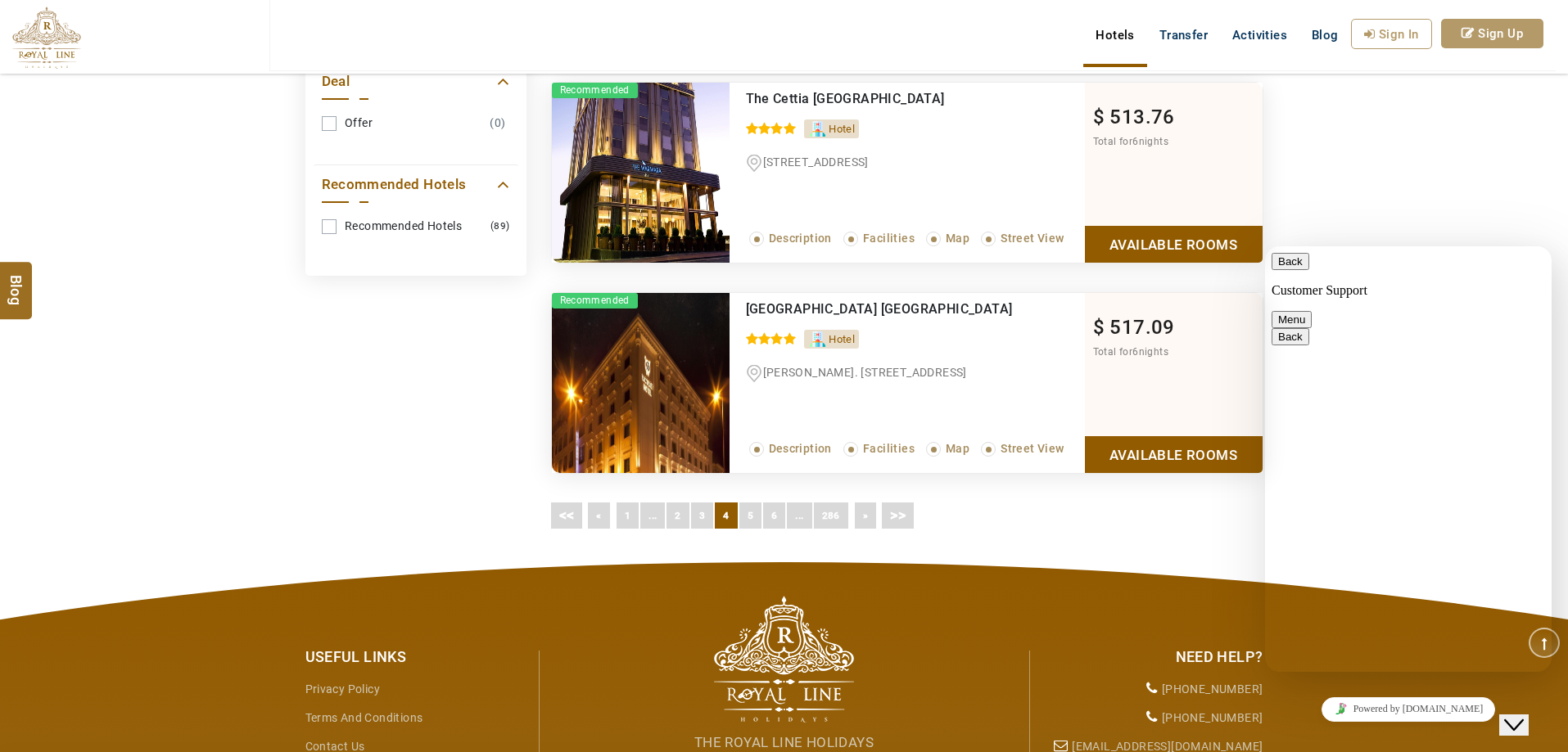
click at [727, 518] on link "4" at bounding box center [725, 515] width 22 height 26
click at [739, 521] on link "5" at bounding box center [750, 515] width 22 height 26
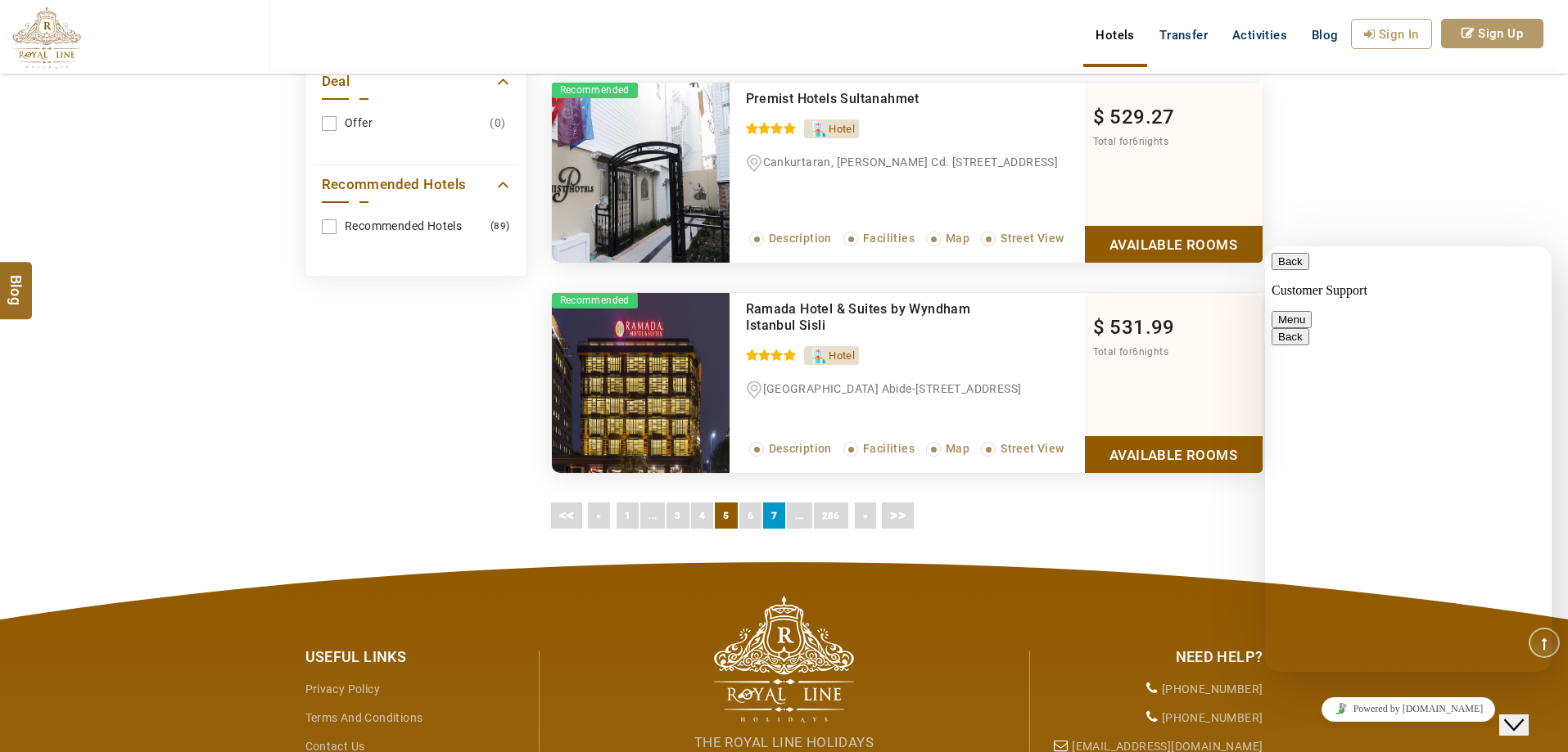
click at [772, 510] on link "7" at bounding box center [774, 515] width 22 height 26
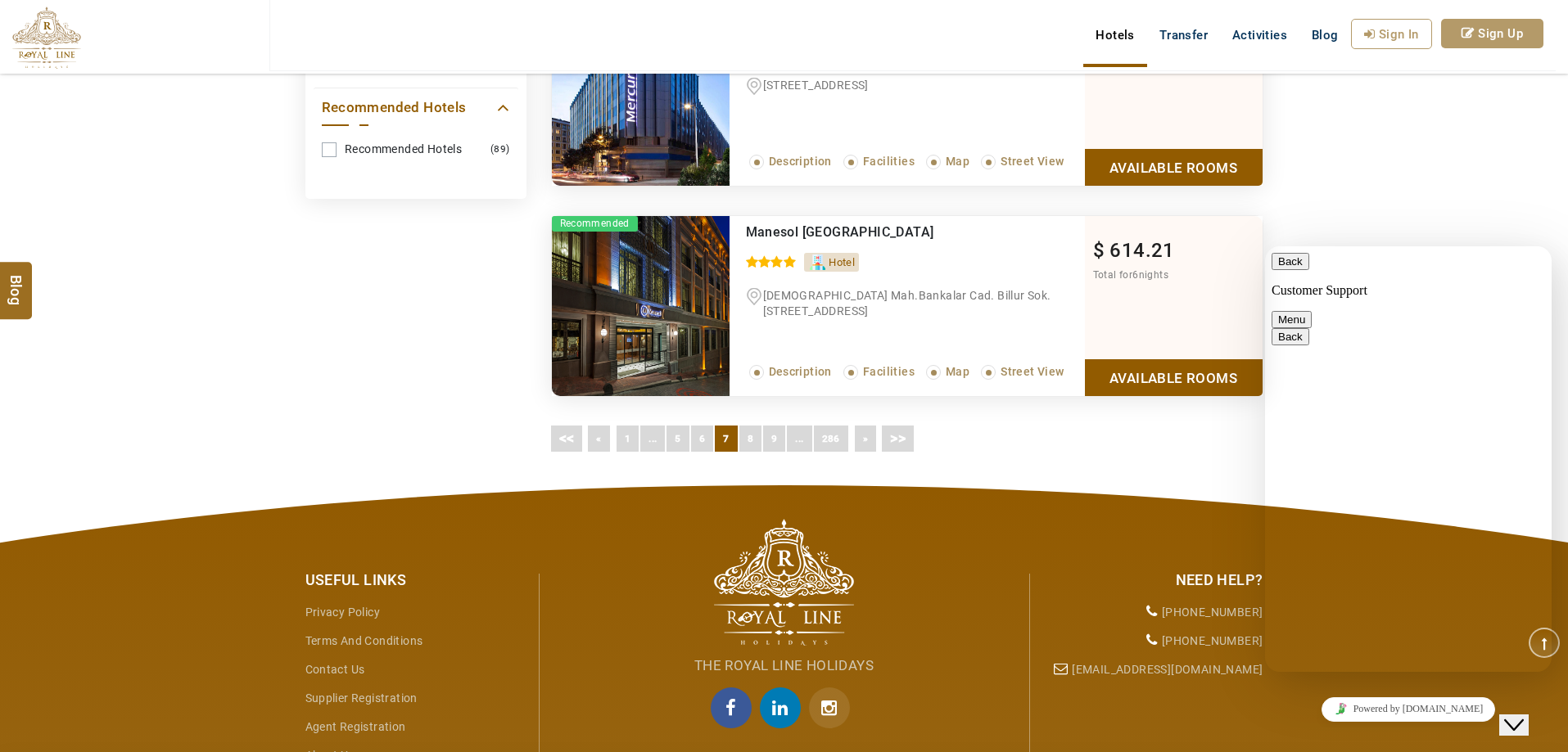
scroll to position [982, 0]
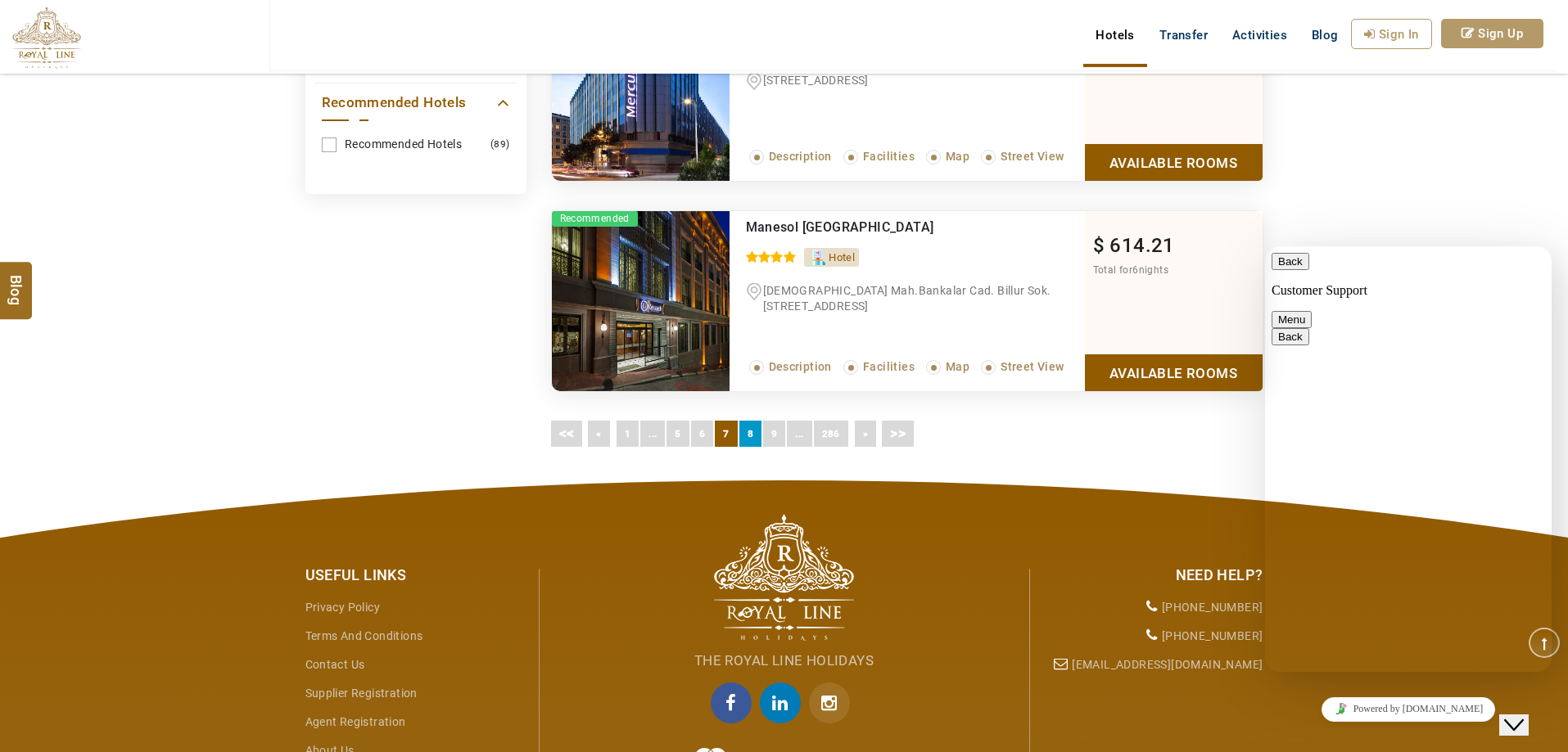
click at [749, 429] on link "8" at bounding box center [750, 433] width 22 height 26
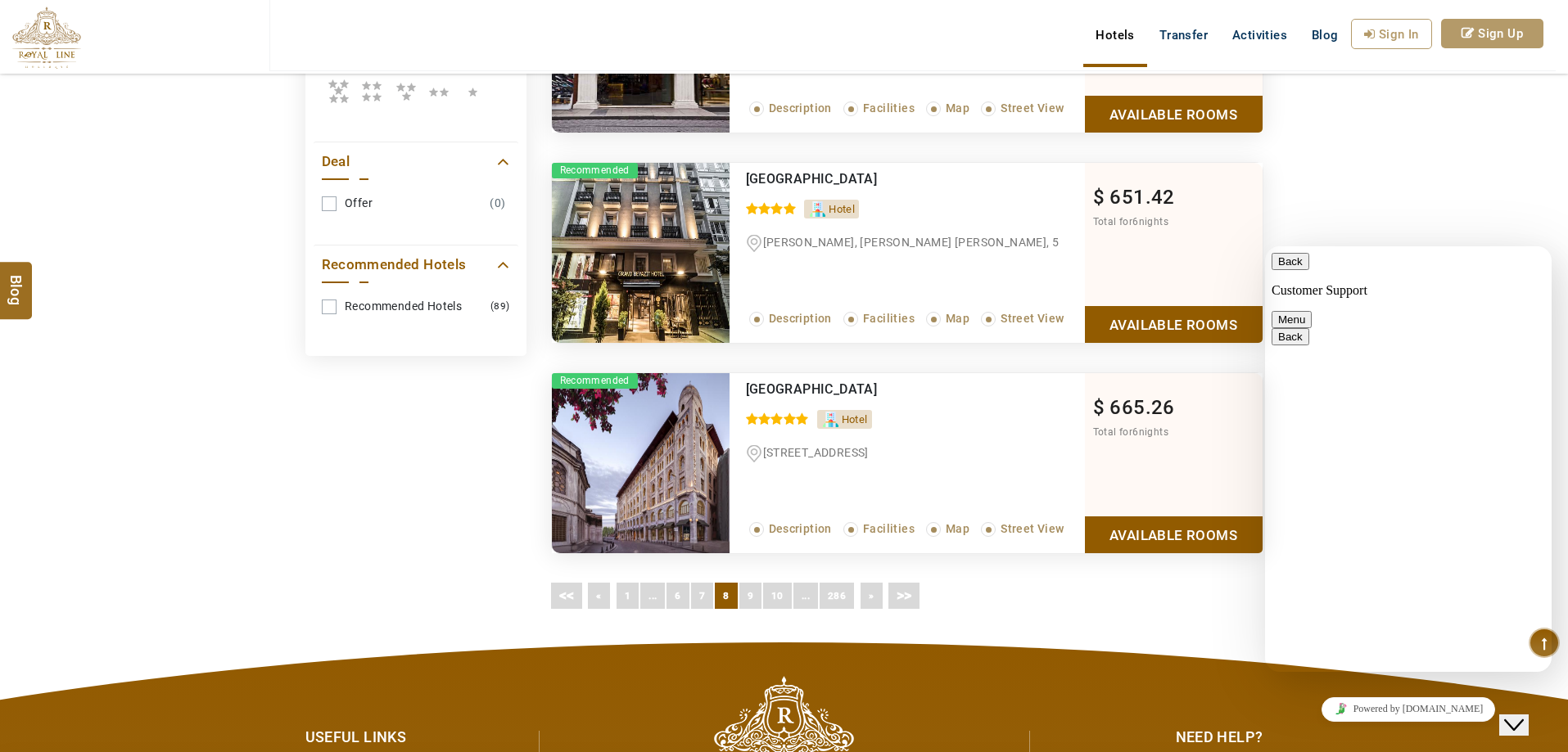
scroll to position [818, 0]
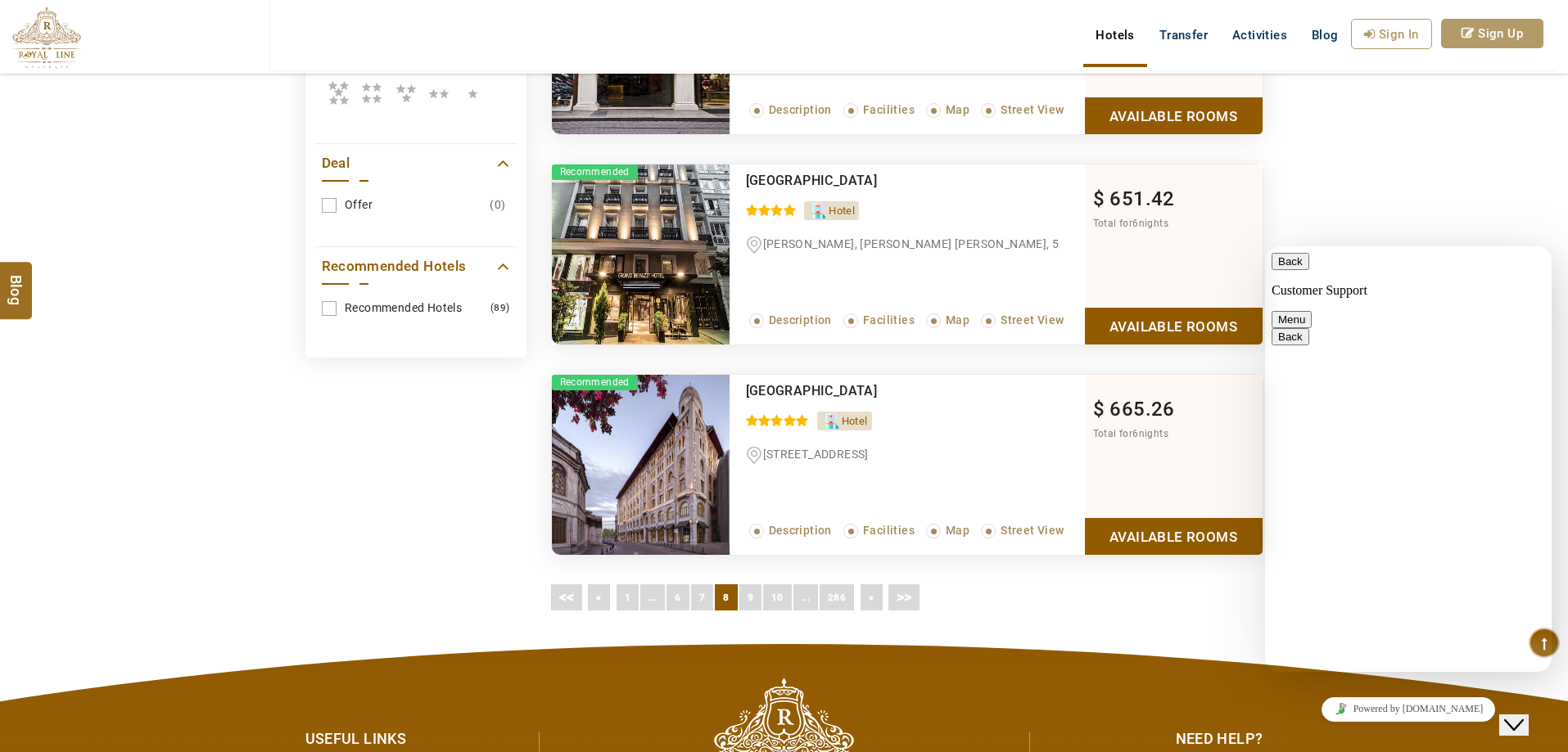
click at [704, 472] on img at bounding box center [641, 464] width 178 height 180
click at [1156, 542] on link "Available Rooms" at bounding box center [1173, 536] width 178 height 37
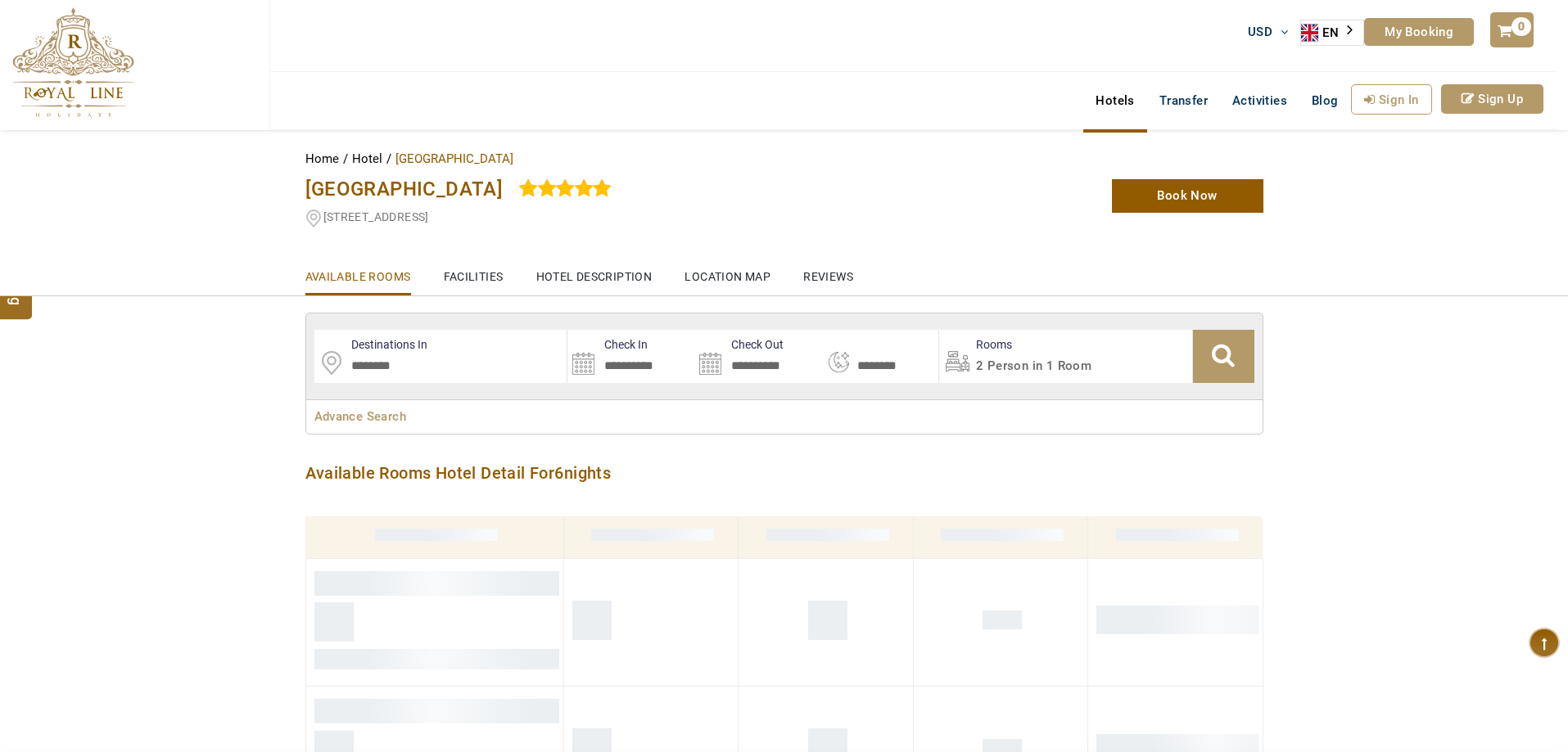
select select "*"
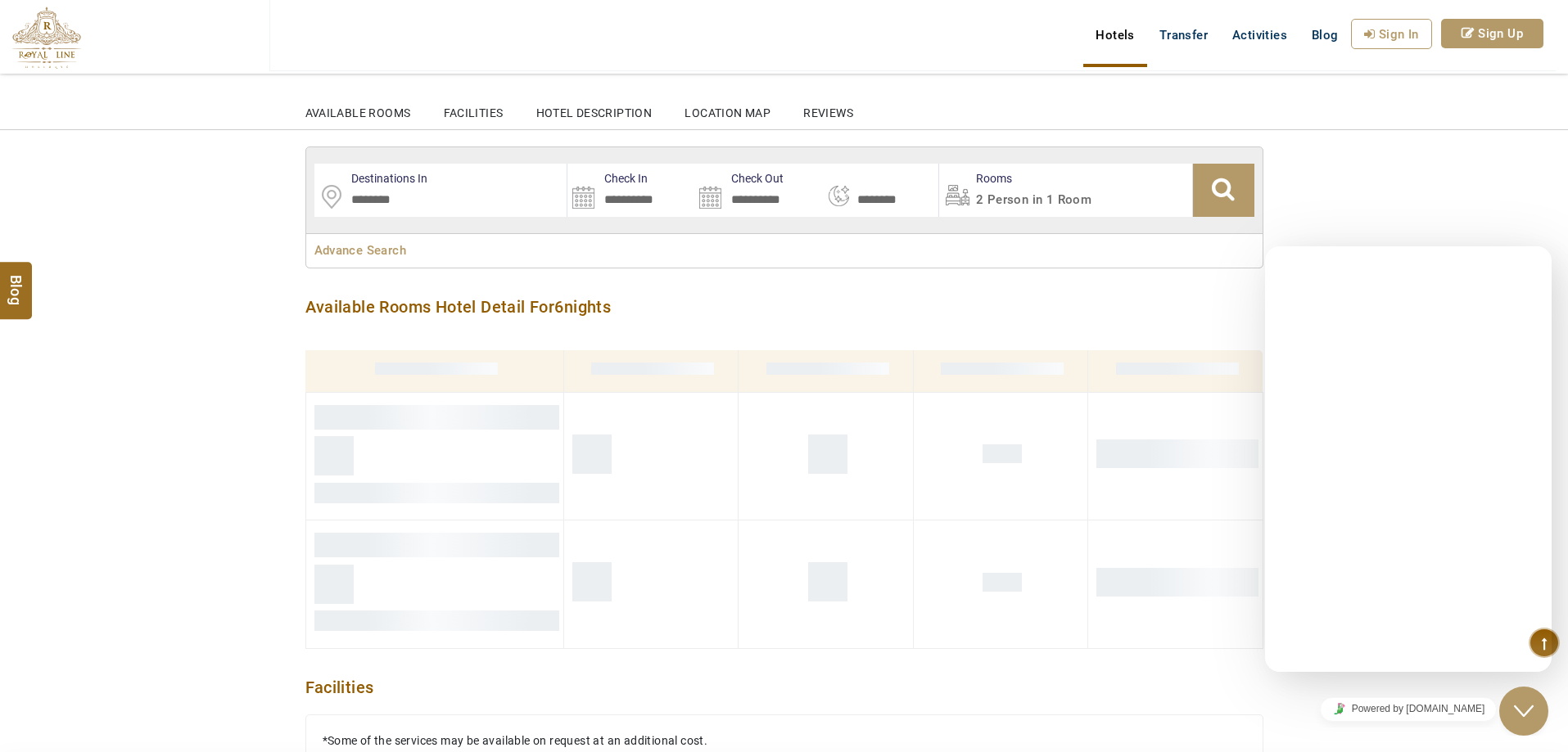
scroll to position [215, 0]
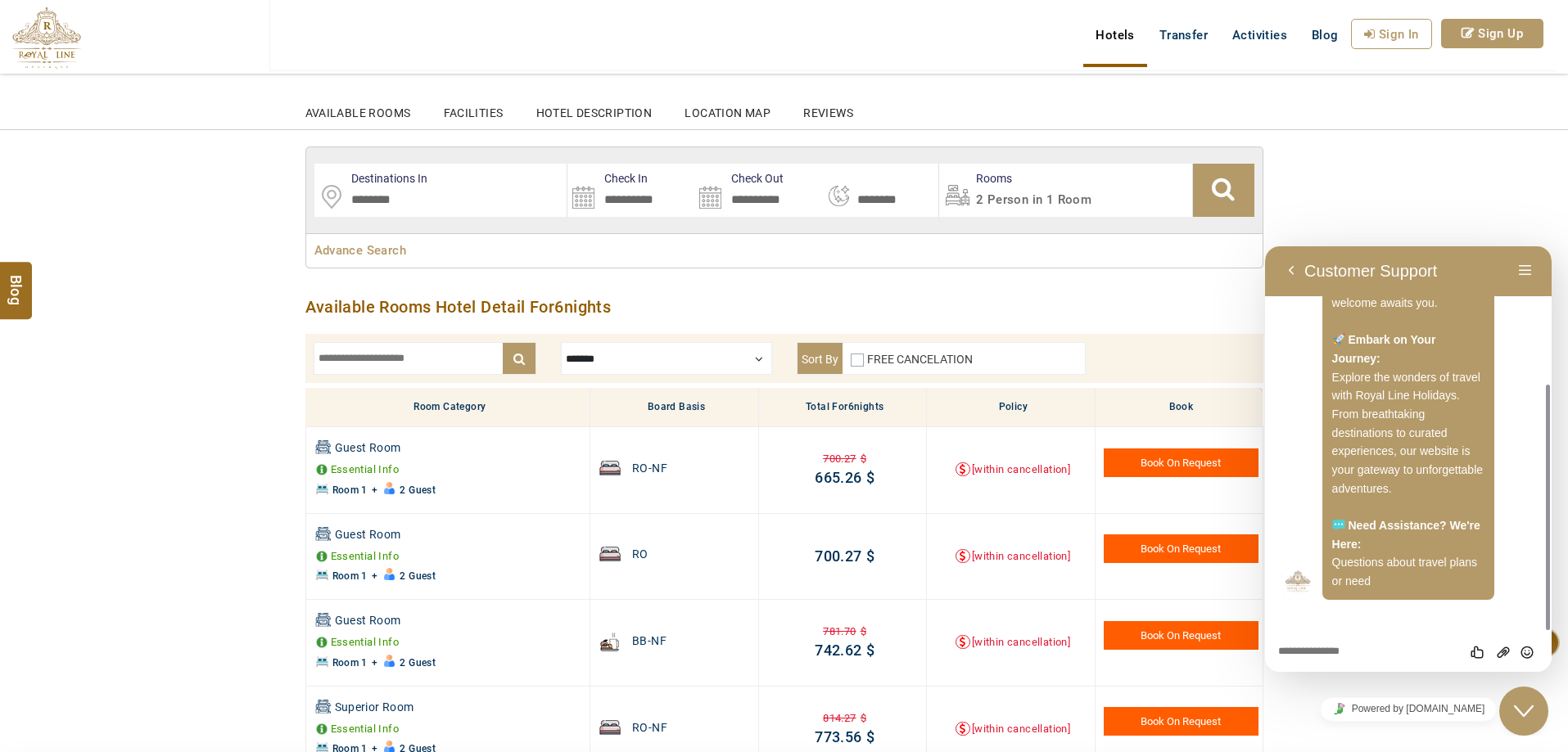
click at [1538, 719] on div "Close Chat This icon closes the chat window." at bounding box center [1523, 711] width 49 height 19
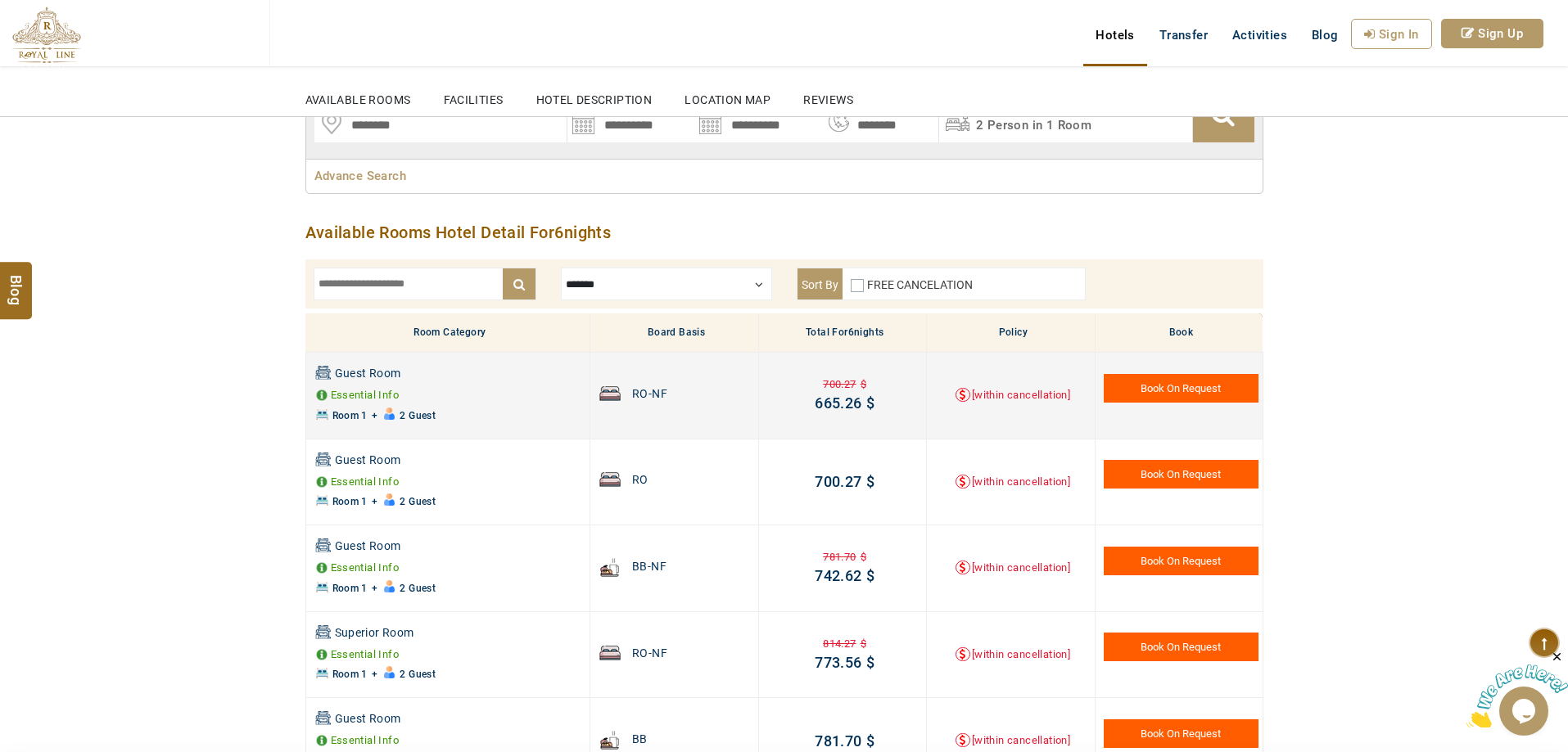
scroll to position [245, 0]
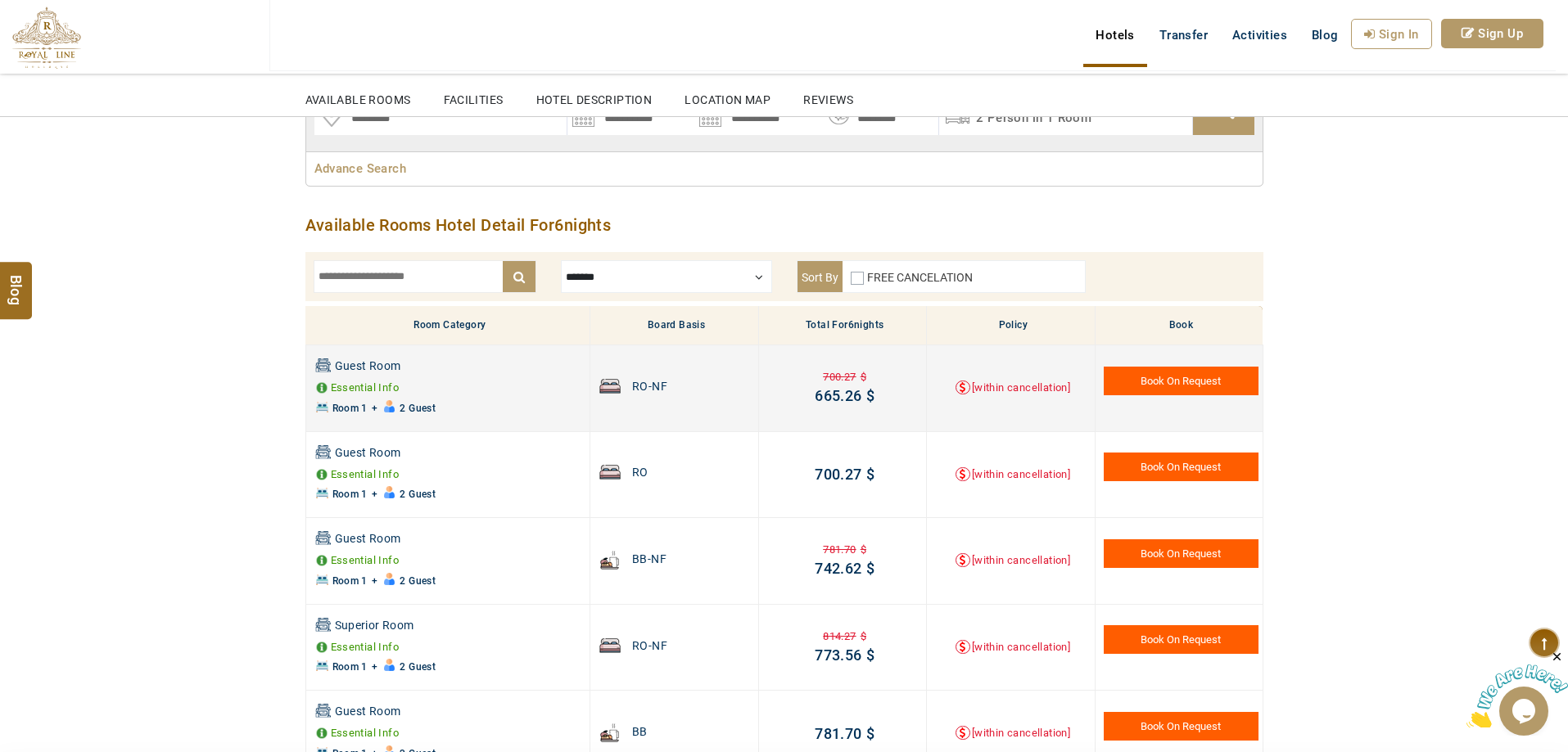
click at [1210, 379] on link "Book On Request" at bounding box center [1180, 381] width 154 height 29
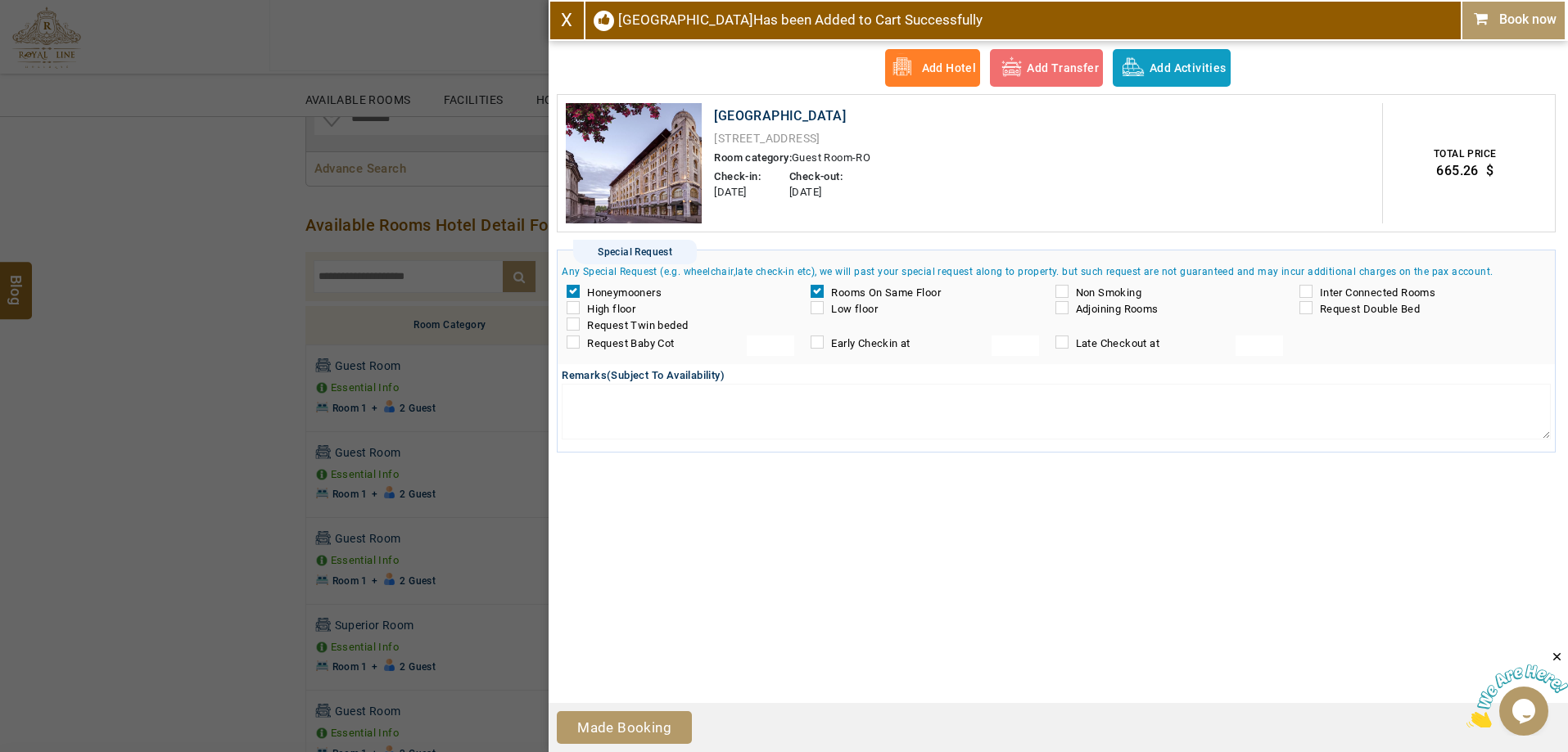
drag, startPoint x: 1064, startPoint y: 287, endPoint x: 1099, endPoint y: 298, distance: 36.7
click at [1065, 288] on span "Non Smoking" at bounding box center [1168, 293] width 235 height 17
click at [1322, 300] on span "Inter Connected Rooms" at bounding box center [1412, 293] width 235 height 17
click at [649, 722] on link "Made Booking" at bounding box center [624, 728] width 136 height 33
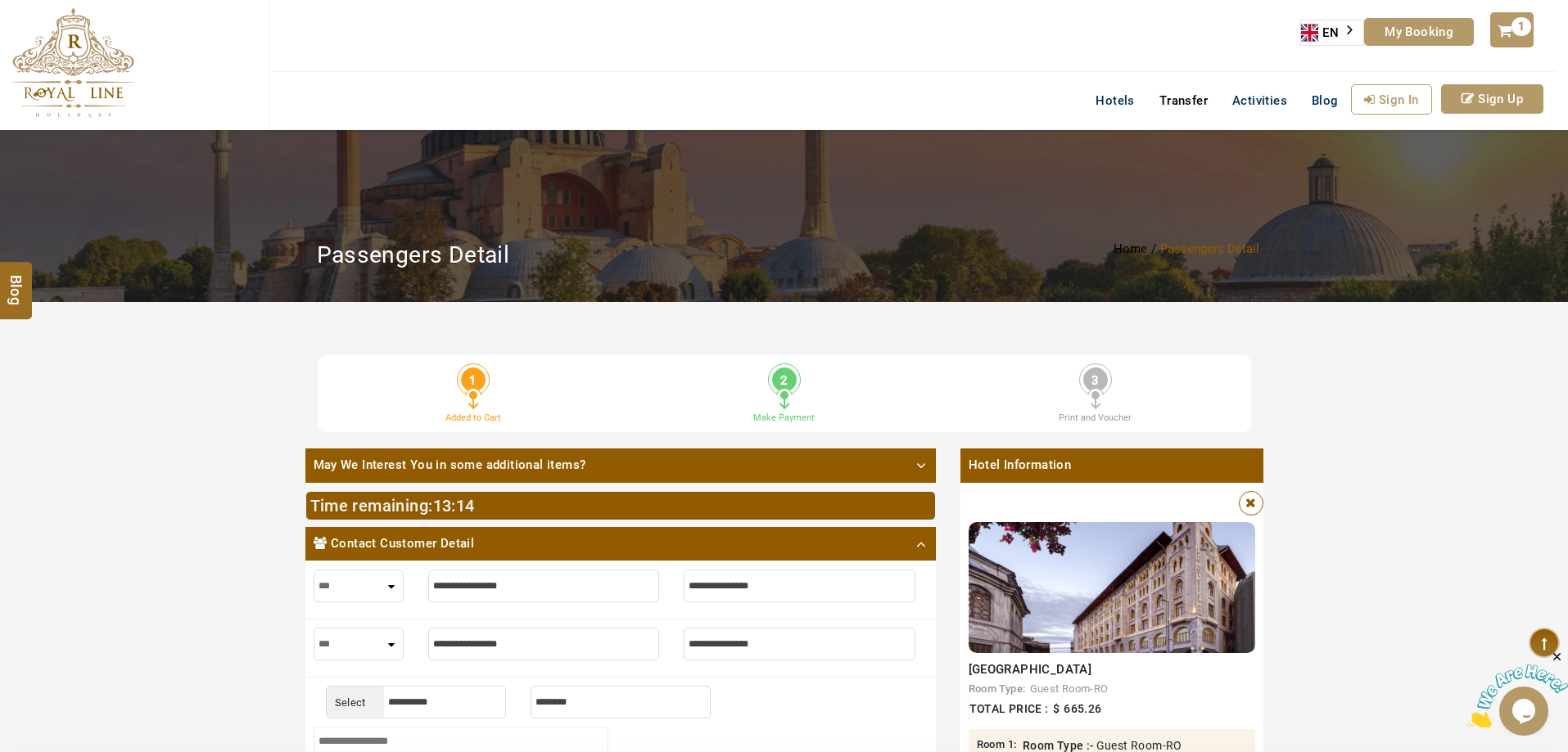
click at [1192, 104] on link "Transfer" at bounding box center [1183, 100] width 73 height 33
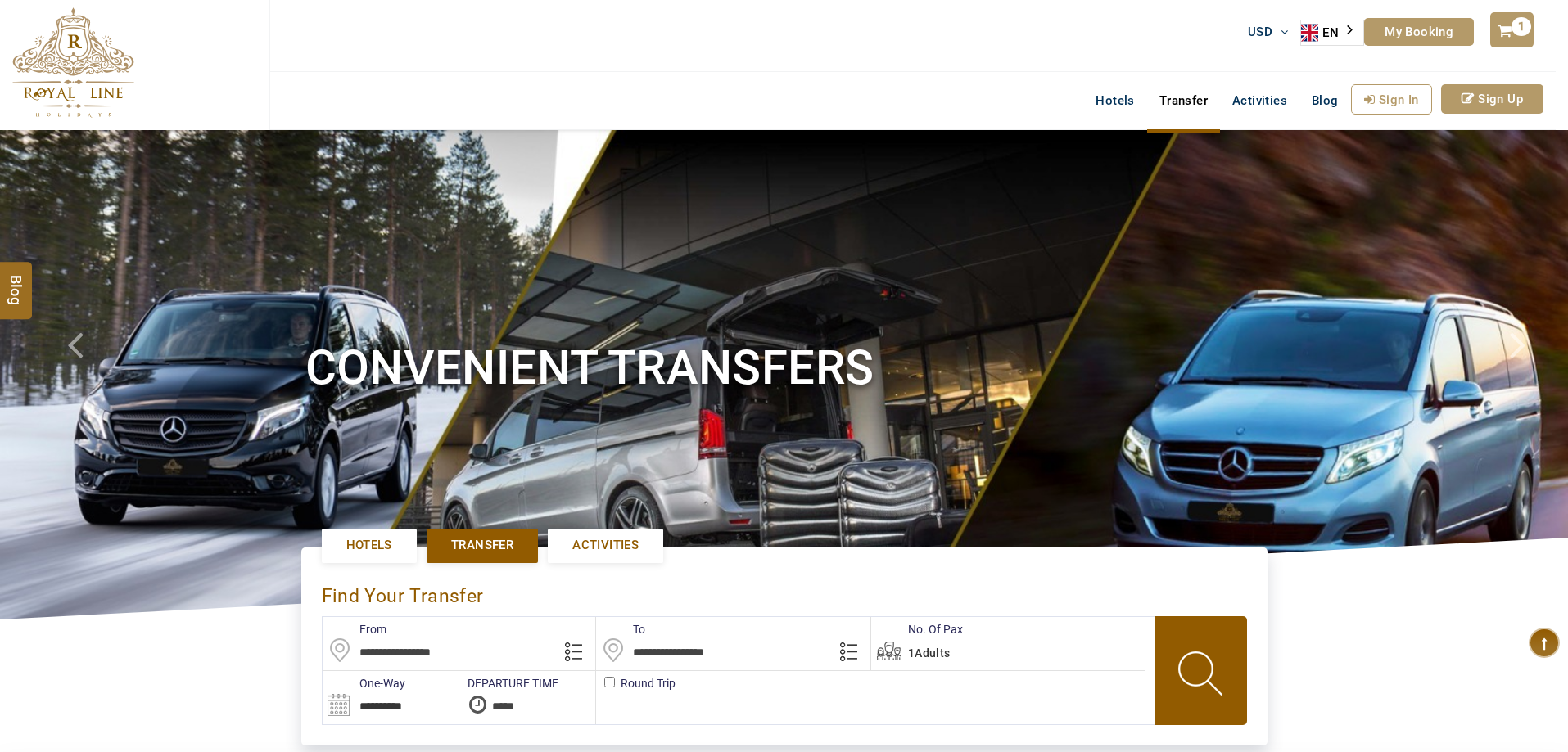
type input "**********"
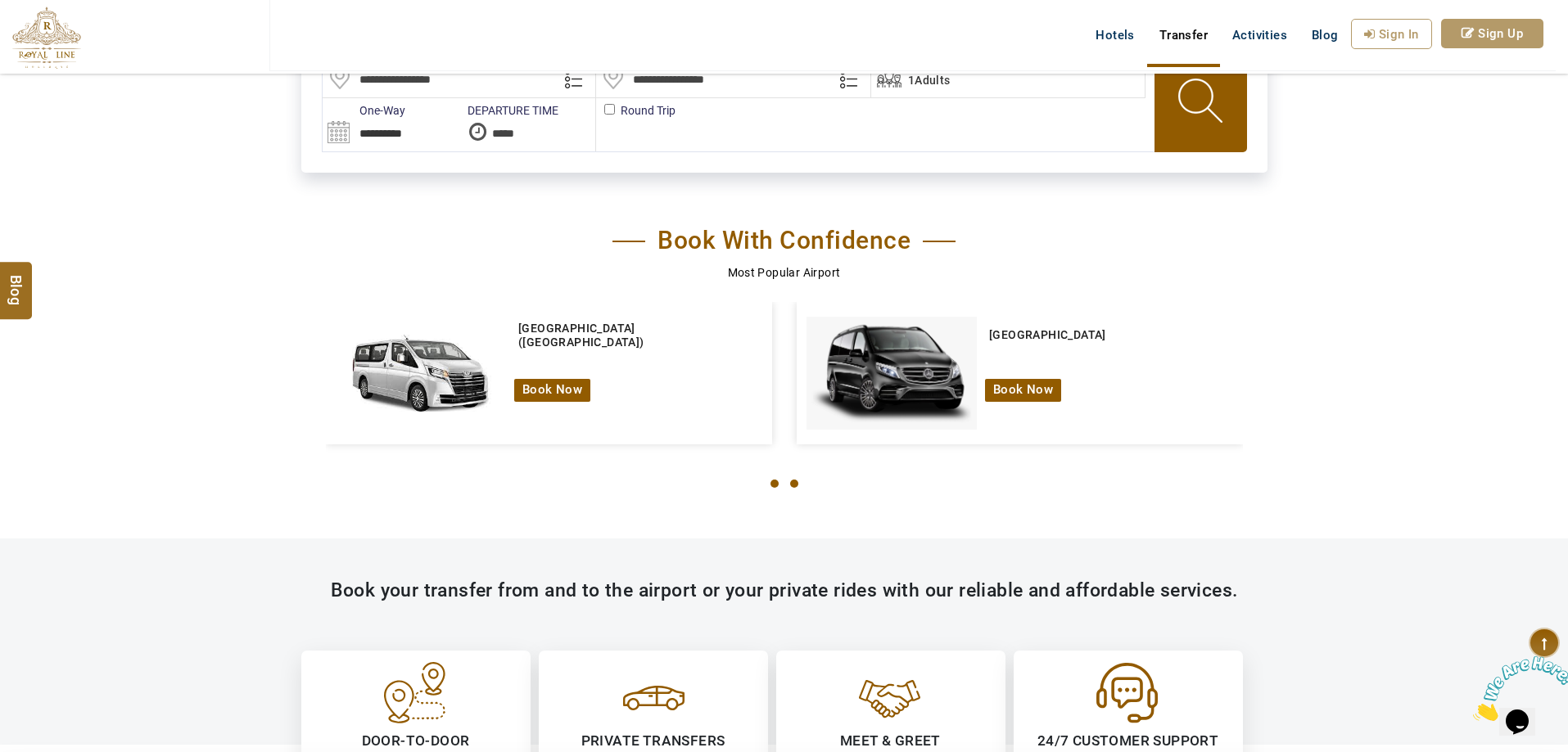
click at [788, 488] on button at bounding box center [794, 484] width 19 height 28
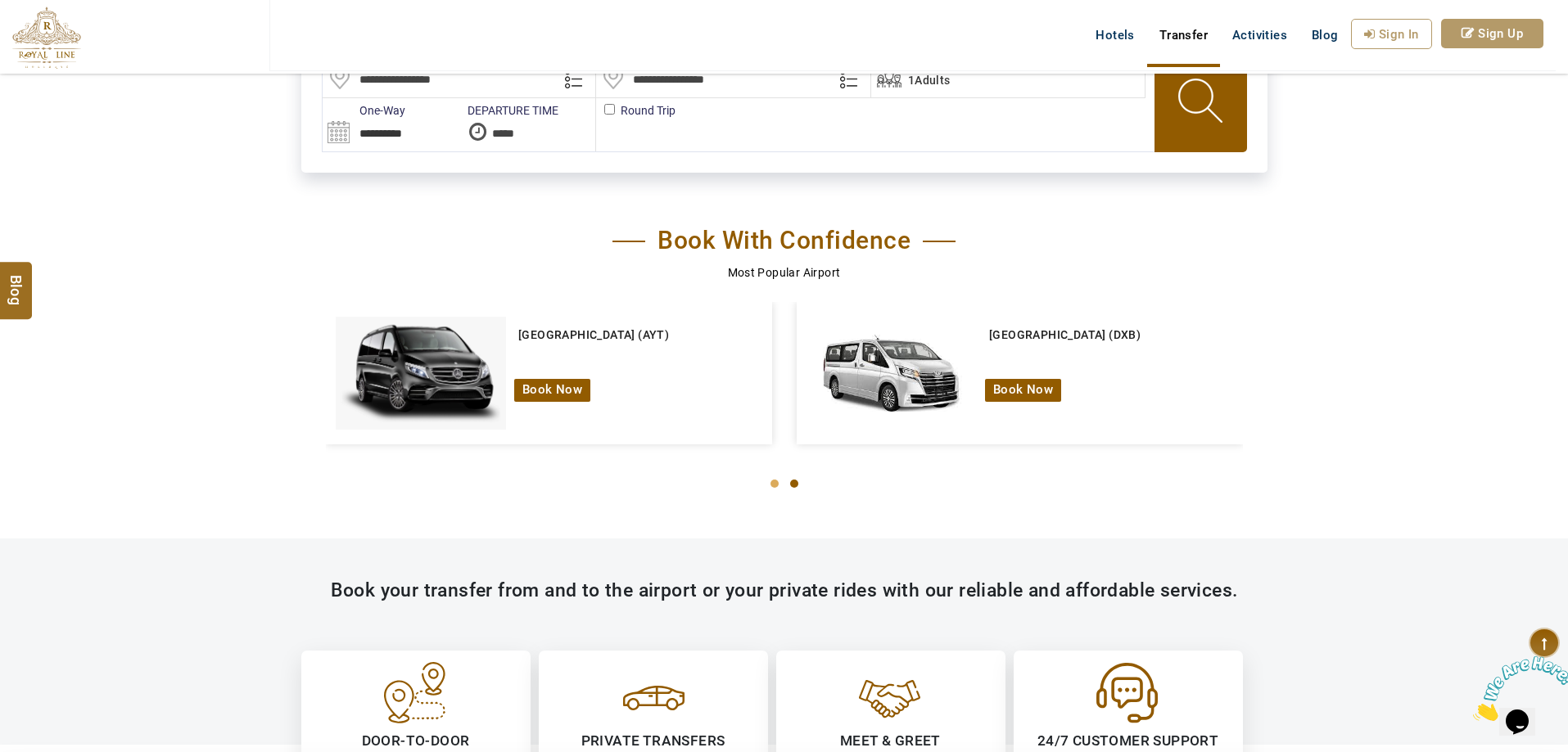
click at [784, 481] on button at bounding box center [794, 484] width 19 height 28
click at [781, 482] on button at bounding box center [773, 484] width 19 height 28
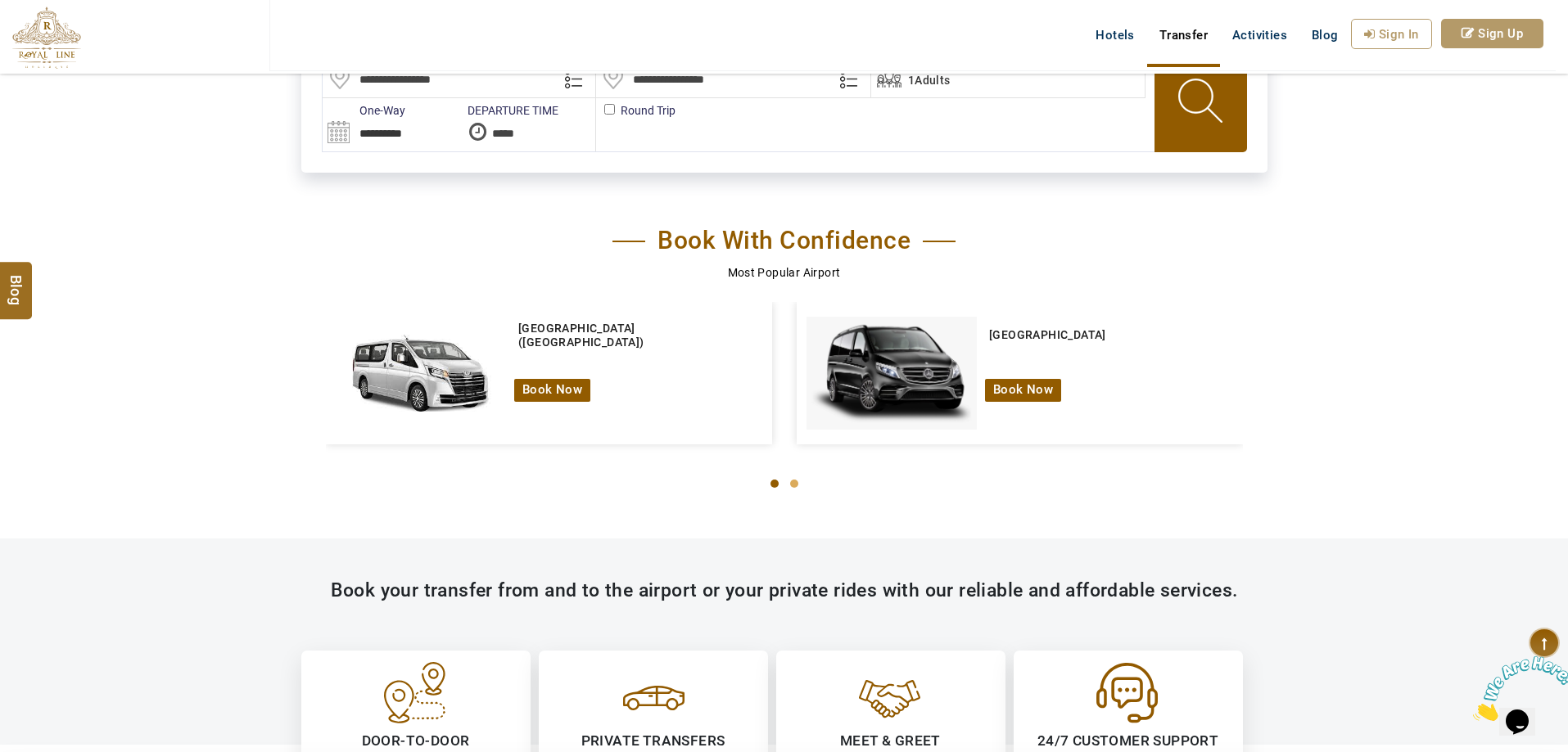
click at [781, 482] on button at bounding box center [773, 484] width 19 height 28
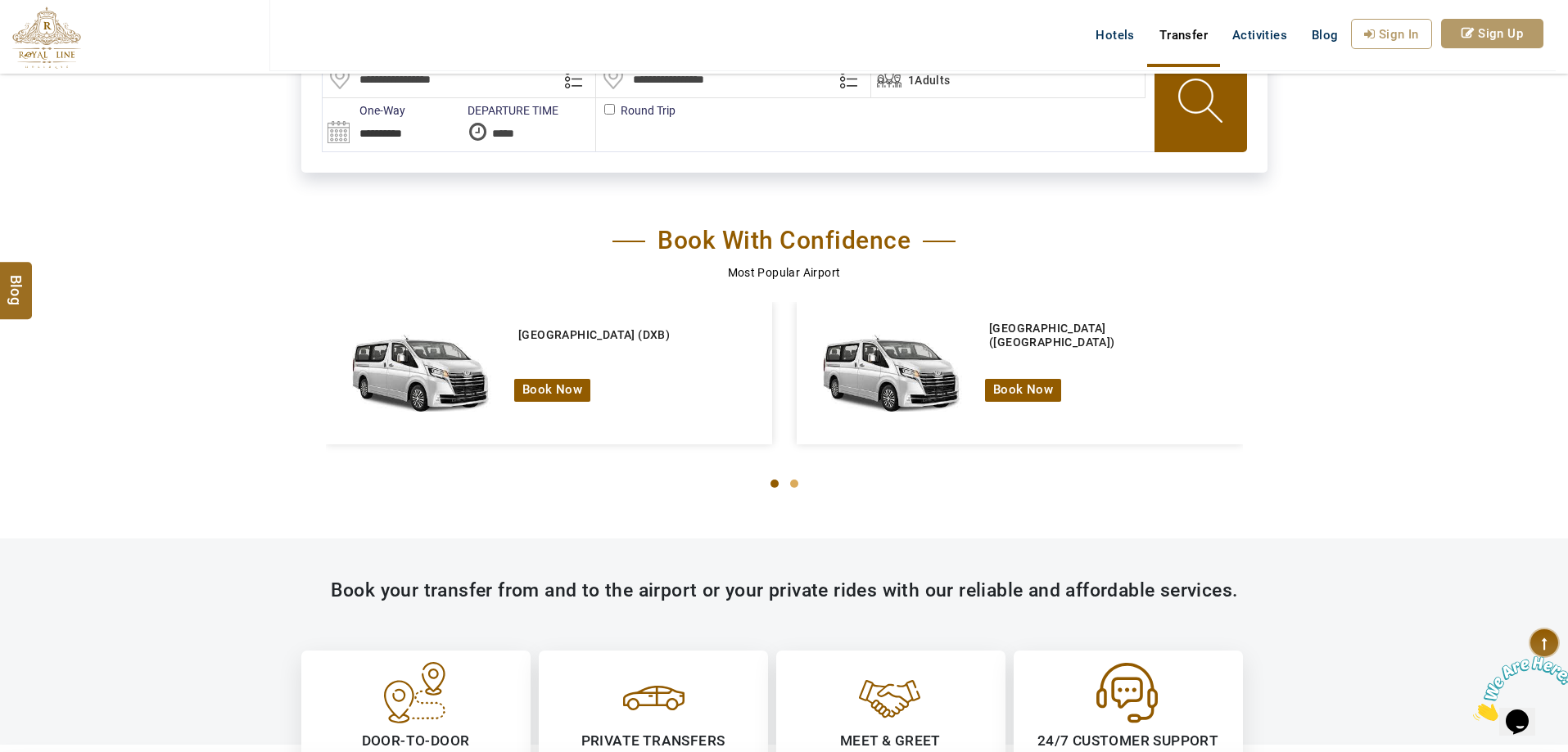
click at [782, 484] on button at bounding box center [773, 484] width 19 height 28
click at [779, 485] on button at bounding box center [773, 484] width 19 height 28
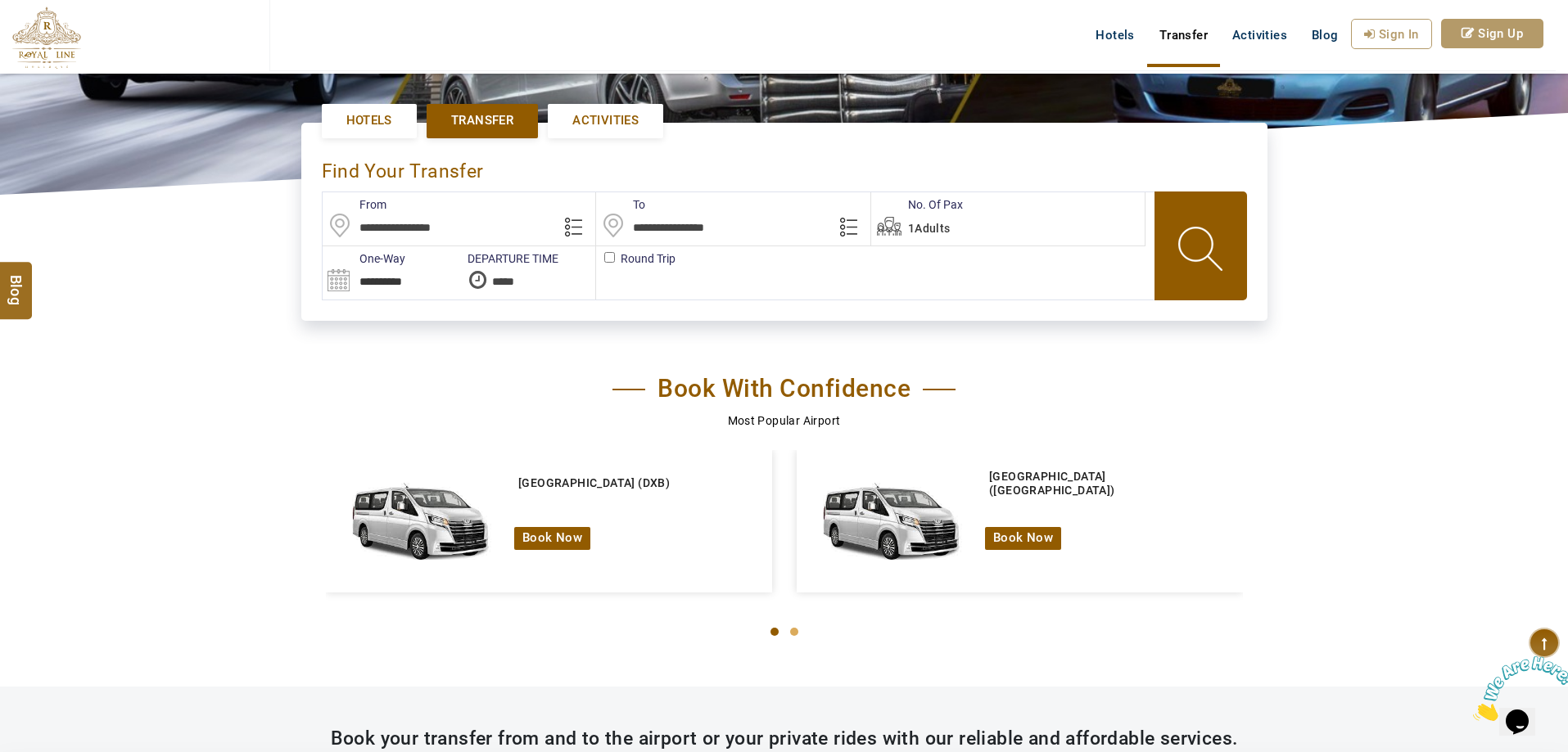
scroll to position [409, 0]
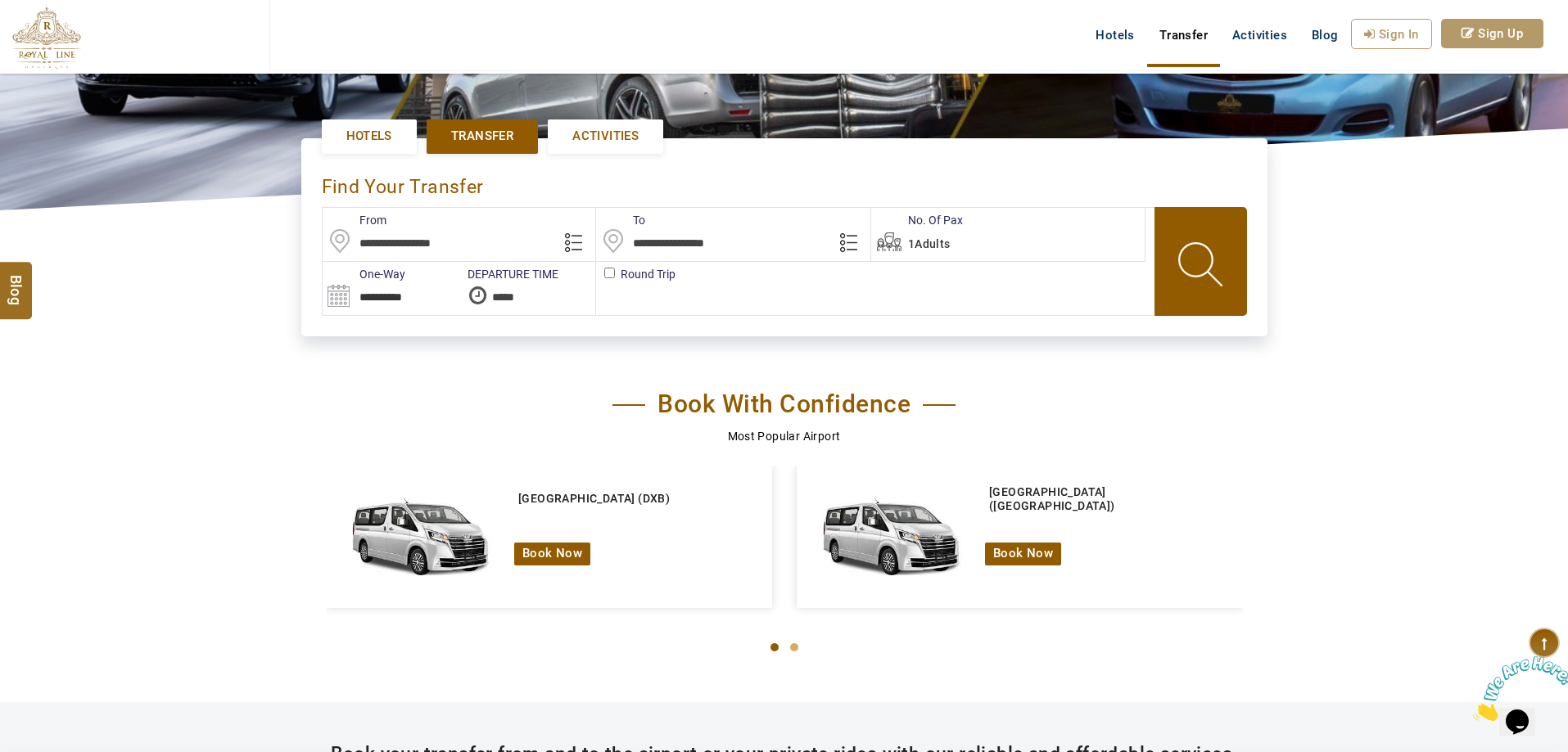
click at [427, 241] on input "text" at bounding box center [459, 235] width 274 height 53
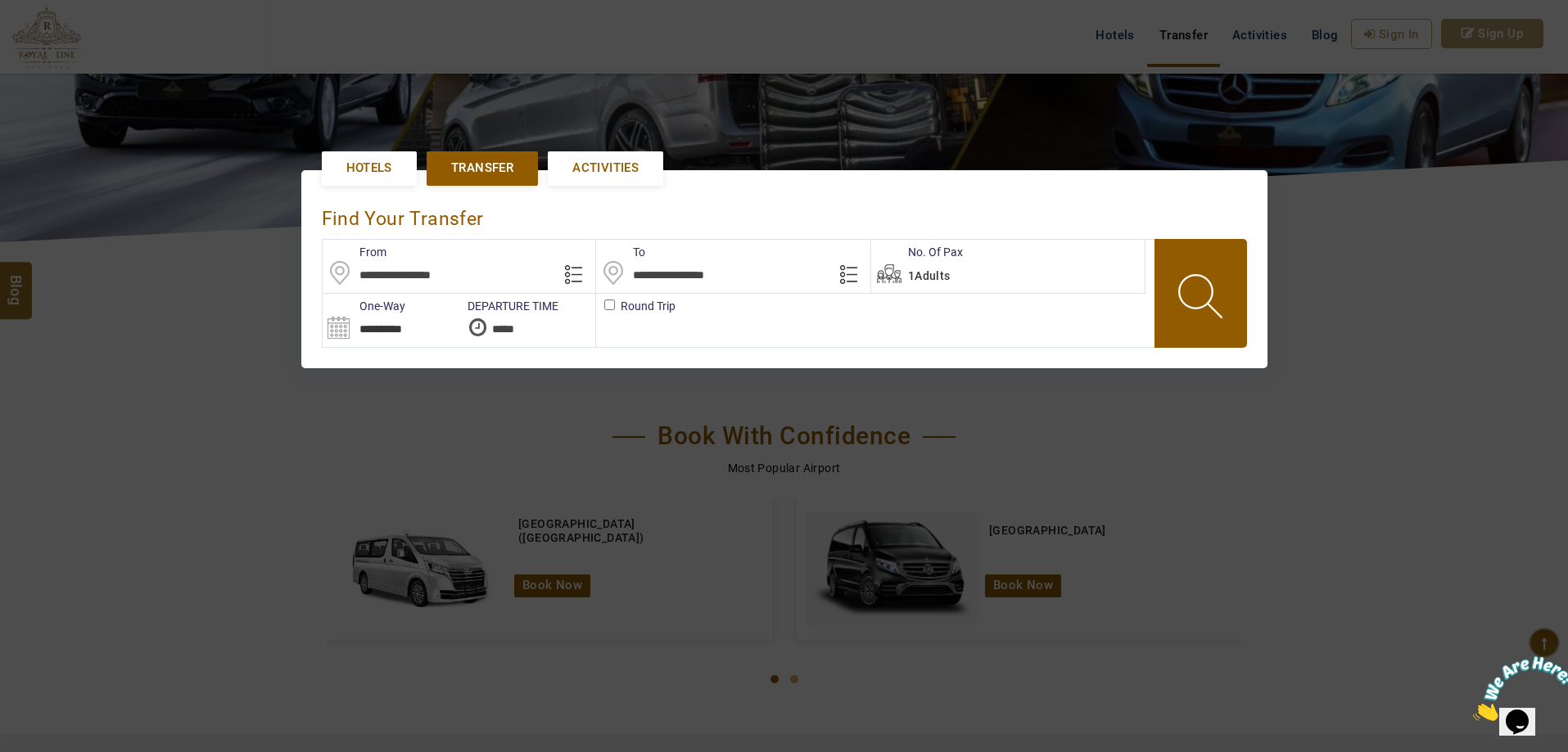
scroll to position [376, 0]
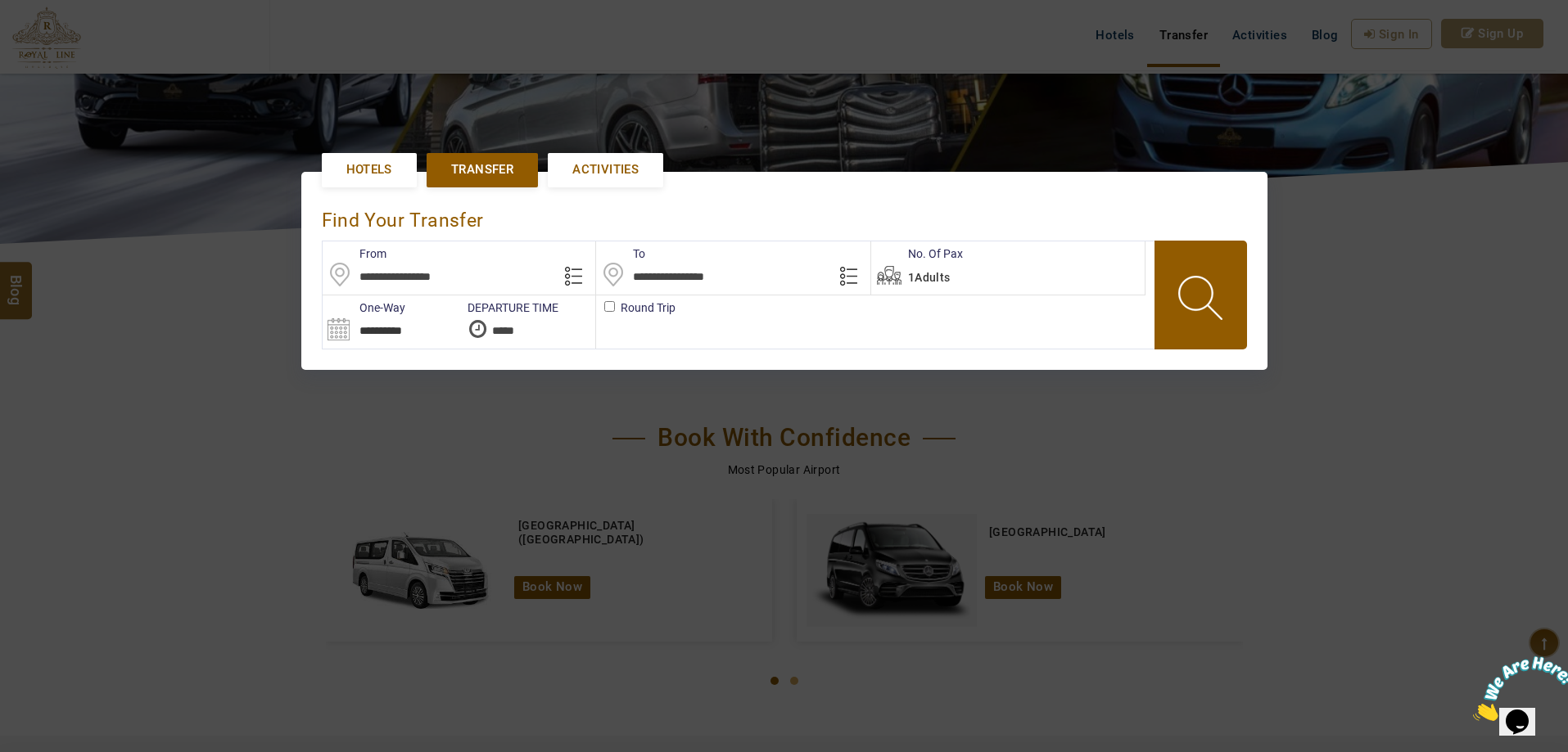
click at [628, 165] on span "Activities" at bounding box center [606, 170] width 66 height 18
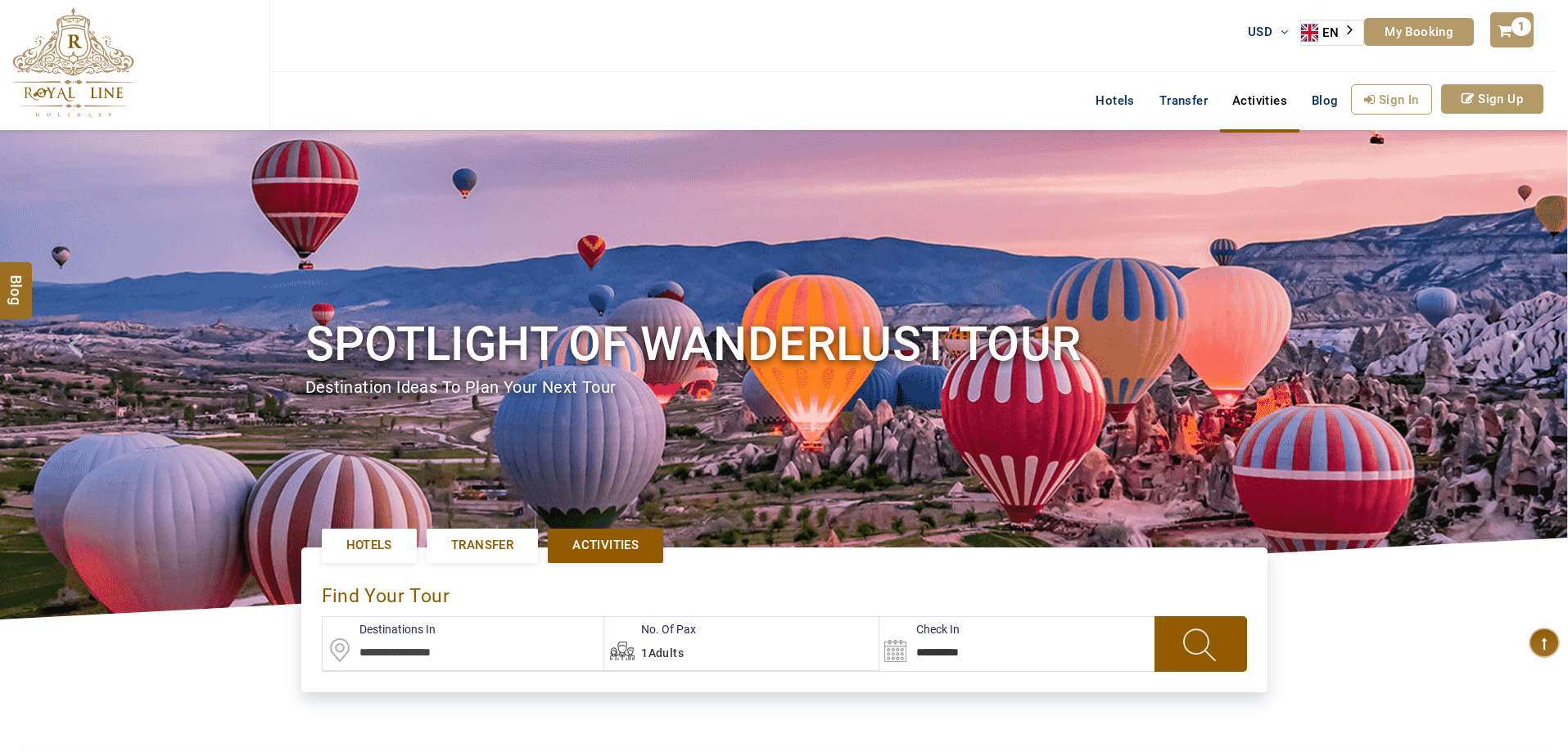
type input "**********"
